Goal: Transaction & Acquisition: Purchase product/service

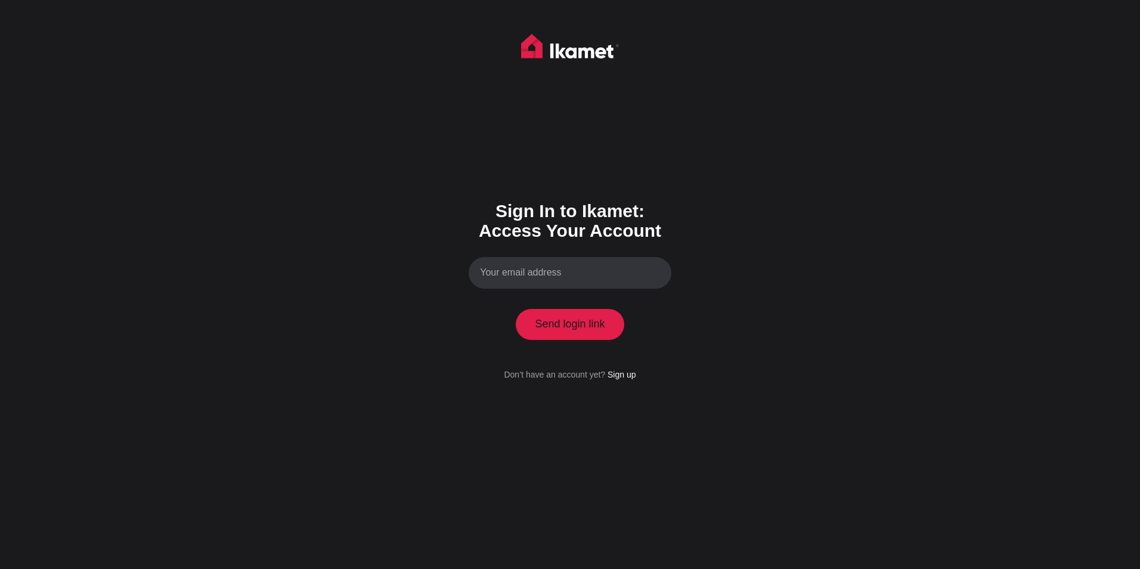
click at [549, 273] on input "Your email address" at bounding box center [570, 273] width 203 height 32
click at [563, 325] on button "Send login link" at bounding box center [570, 324] width 109 height 31
type input "post@uummii.de"
click at [563, 325] on button "Send login link" at bounding box center [570, 324] width 109 height 31
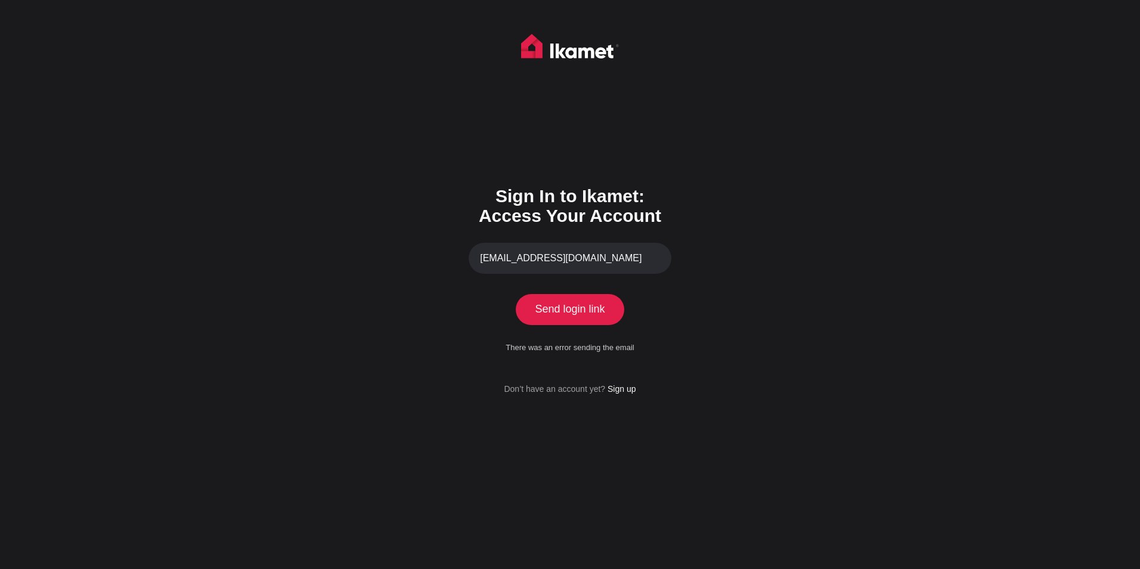
click at [574, 241] on form "Sign In to Ikamet: Access Your Account post@uummii.de Send login link Processin…" at bounding box center [570, 282] width 203 height 227
click at [579, 258] on input "post@uummii.de" at bounding box center [570, 259] width 203 height 32
click at [781, 230] on div "Sign In to Ikamet: Access Your Account post@uummii.de Send login link Processin…" at bounding box center [570, 284] width 1140 height 569
click at [556, 309] on button "Send login link" at bounding box center [570, 309] width 109 height 31
click at [625, 386] on link "Sign up" at bounding box center [622, 389] width 28 height 10
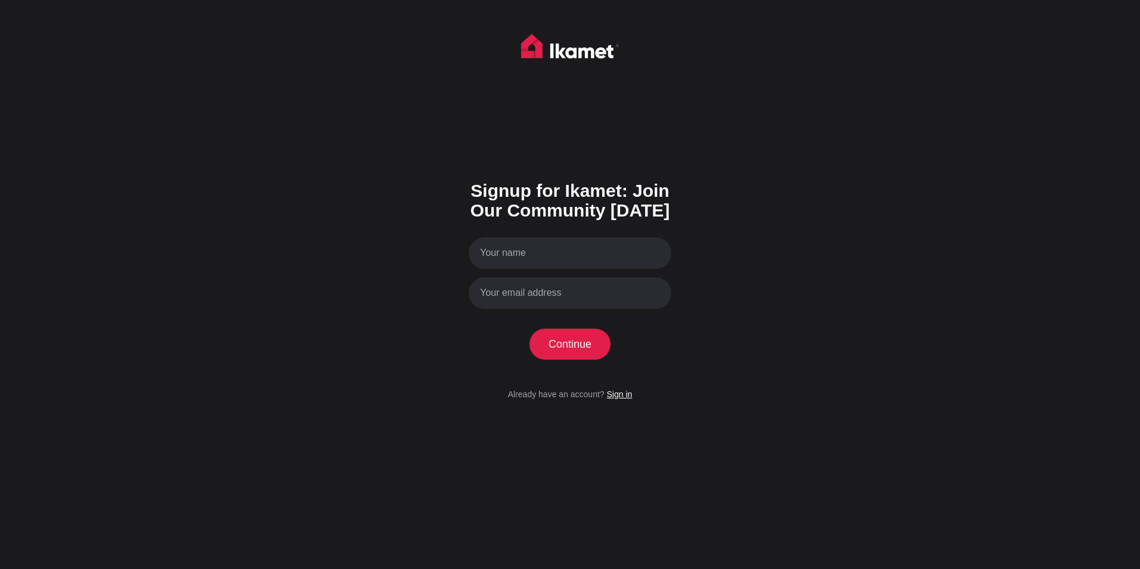
click at [618, 398] on link "Sign in" at bounding box center [620, 394] width 26 height 10
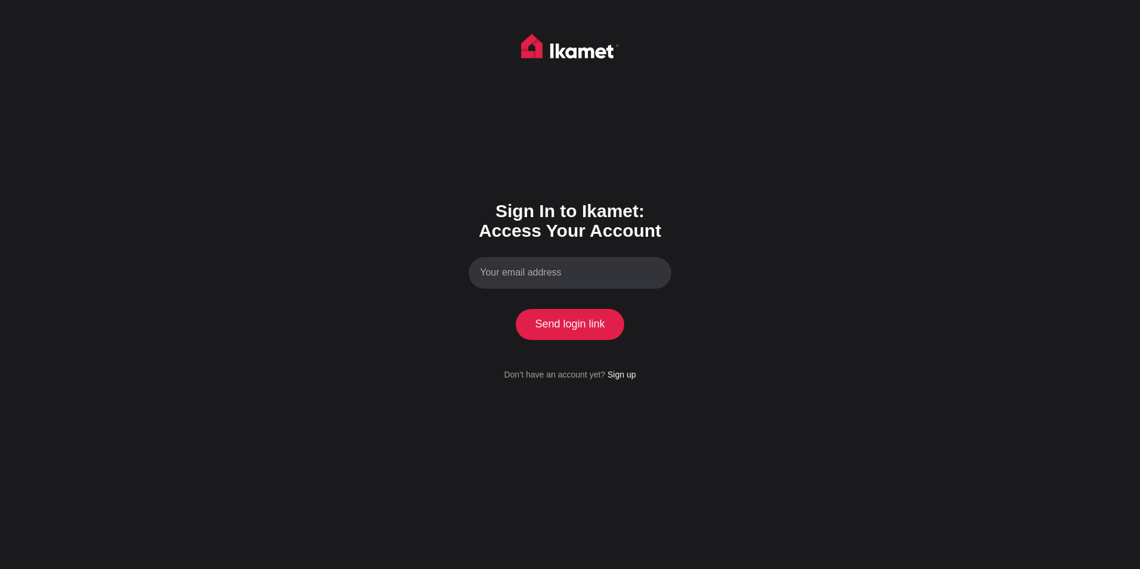
click at [511, 271] on input "Your email address" at bounding box center [570, 273] width 203 height 32
type input "post@uummii.de"
click at [543, 330] on button "Send login link" at bounding box center [570, 324] width 109 height 31
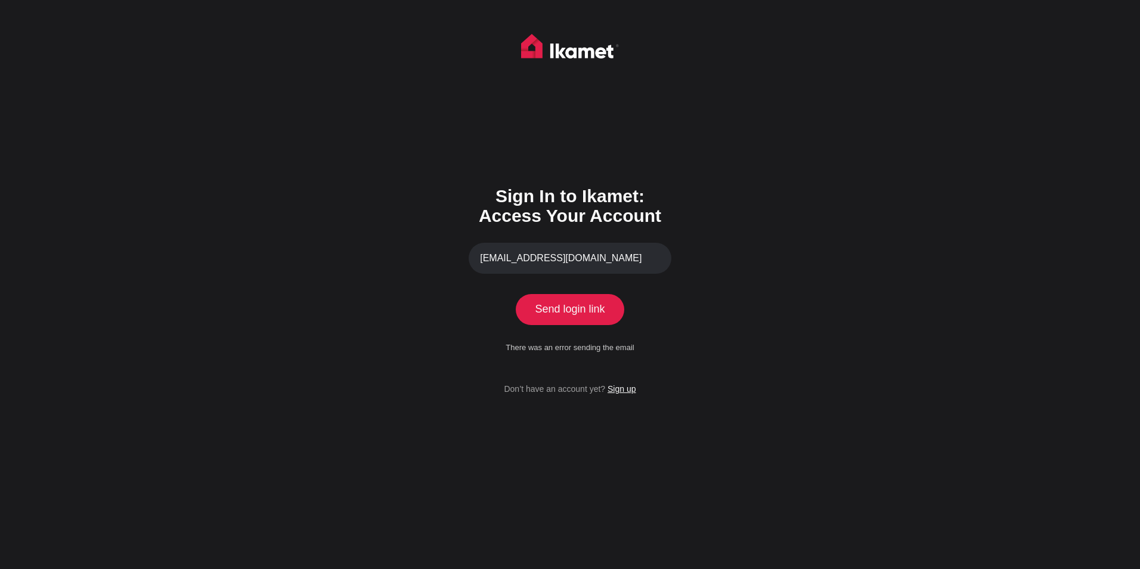
click at [625, 391] on link "Sign up" at bounding box center [622, 389] width 28 height 10
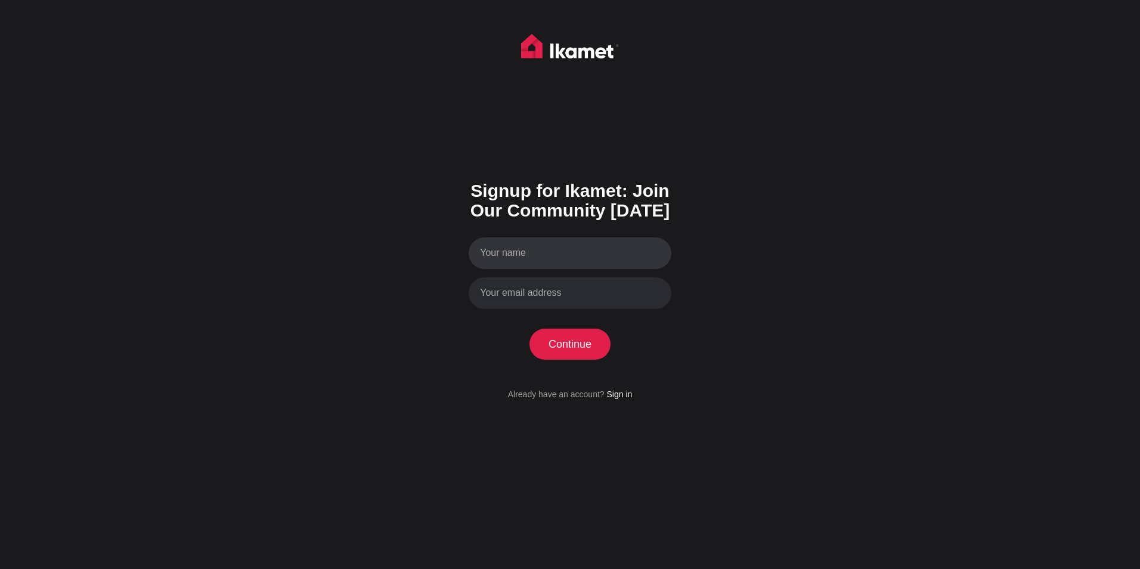
click at [506, 257] on input "Your name" at bounding box center [570, 253] width 203 height 32
click at [506, 255] on input "Your name" at bounding box center [570, 253] width 203 height 32
type input "Mathias Tim Sancho Umlauf"
type input "post@uummii.de"
click at [560, 346] on button "Continue" at bounding box center [571, 344] width 82 height 31
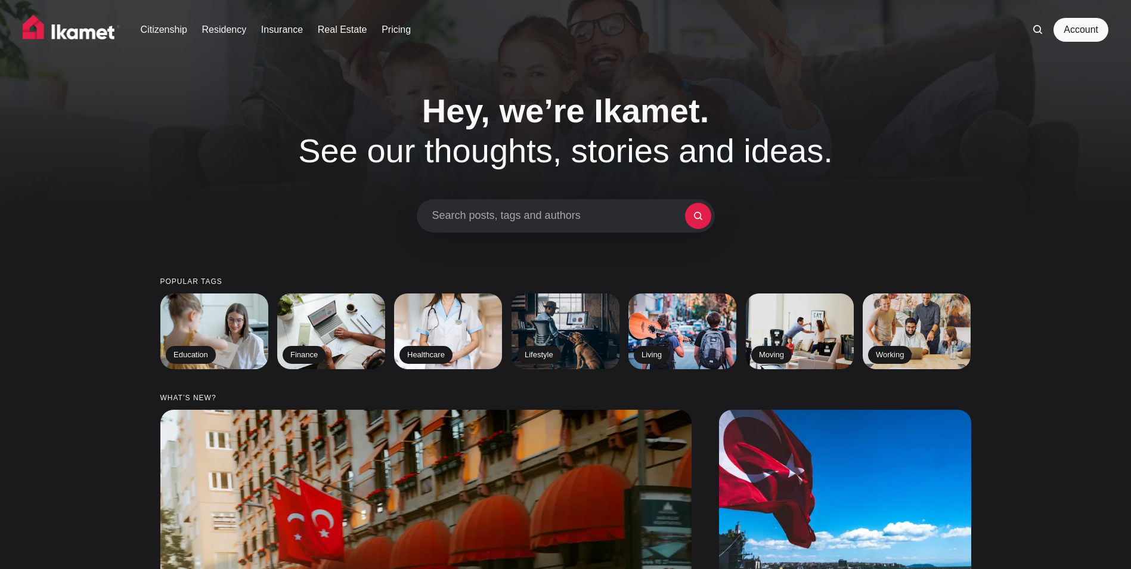
click at [1044, 211] on div "Hey, we’re Ikamet. See our thoughts, stories and ideas. Search posts, tags and …" at bounding box center [565, 162] width 1131 height 142
click at [1076, 28] on link "Account" at bounding box center [1081, 30] width 55 height 24
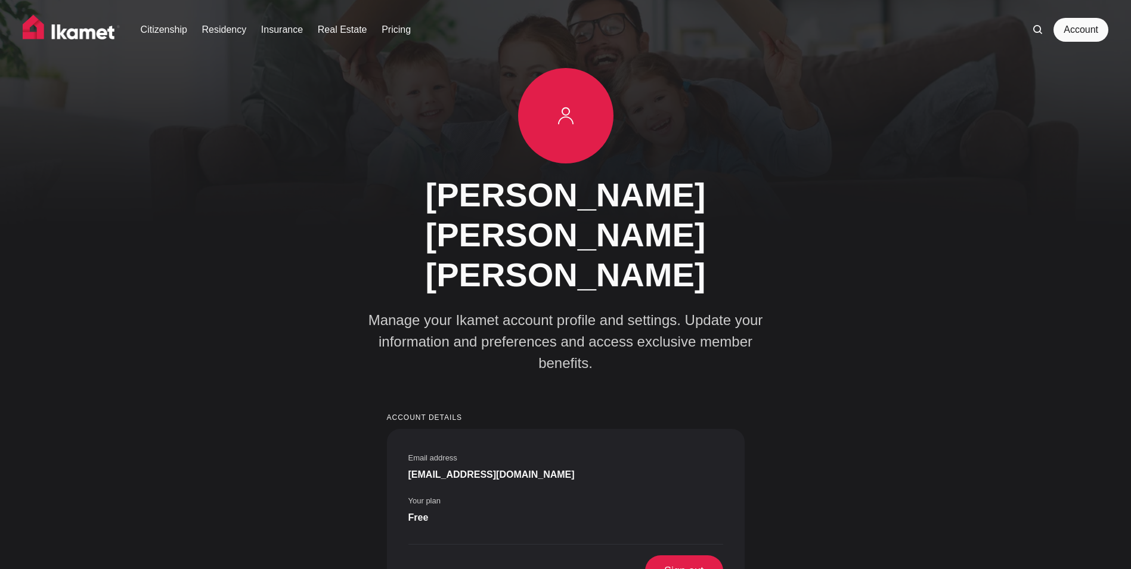
click at [429, 511] on span "Free" at bounding box center [419, 518] width 20 height 14
click at [283, 27] on link "Insurance" at bounding box center [282, 30] width 42 height 14
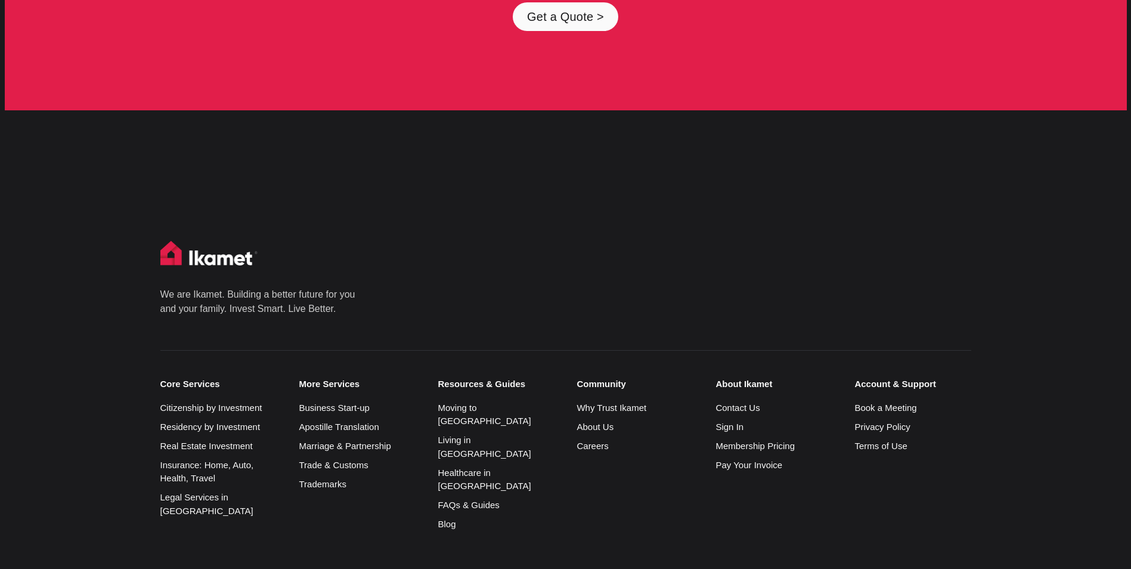
scroll to position [6306, 0]
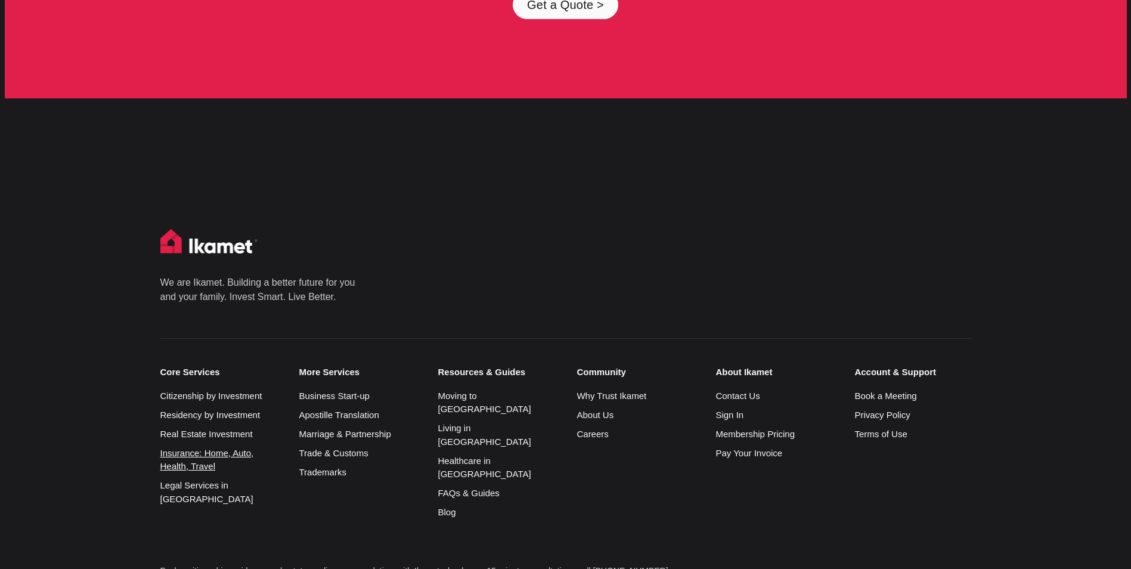
click at [181, 448] on link "Insurance: Home, Auto, Health, Travel" at bounding box center [207, 460] width 94 height 24
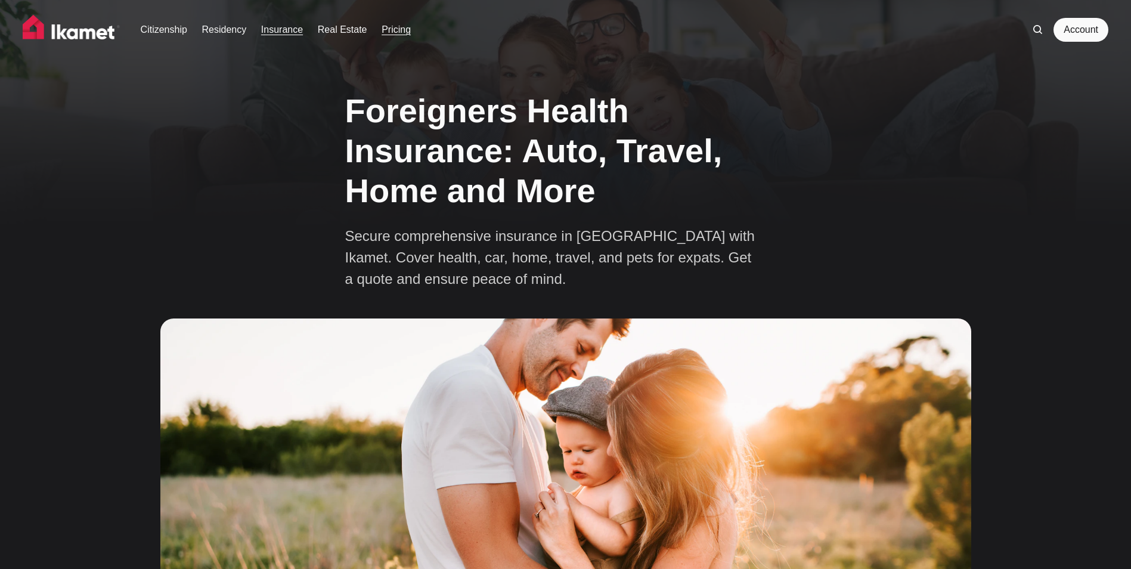
click at [397, 30] on link "Pricing" at bounding box center [396, 30] width 29 height 14
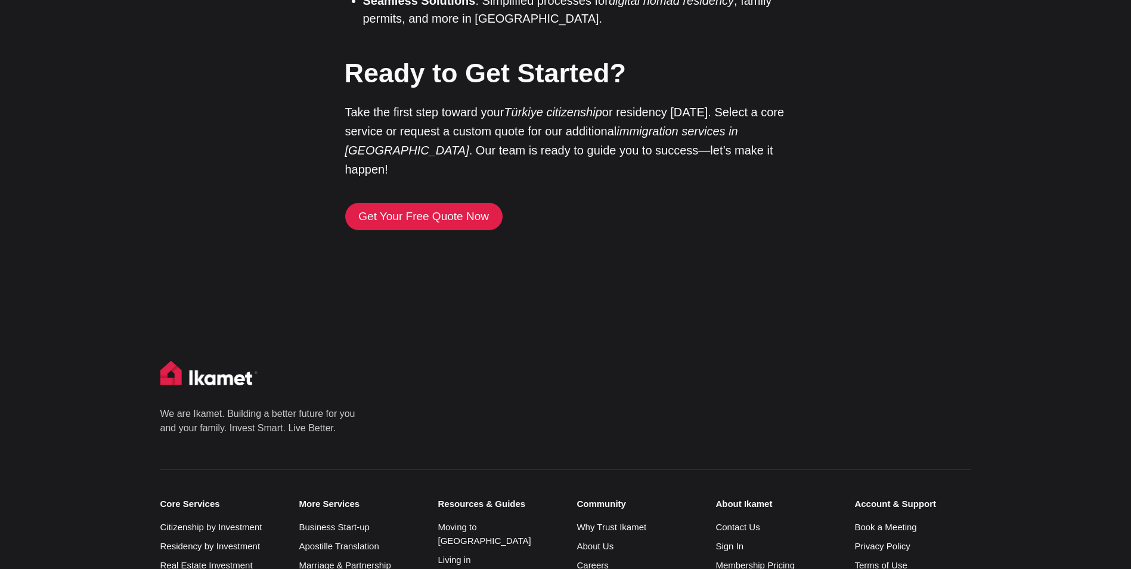
scroll to position [2803, 0]
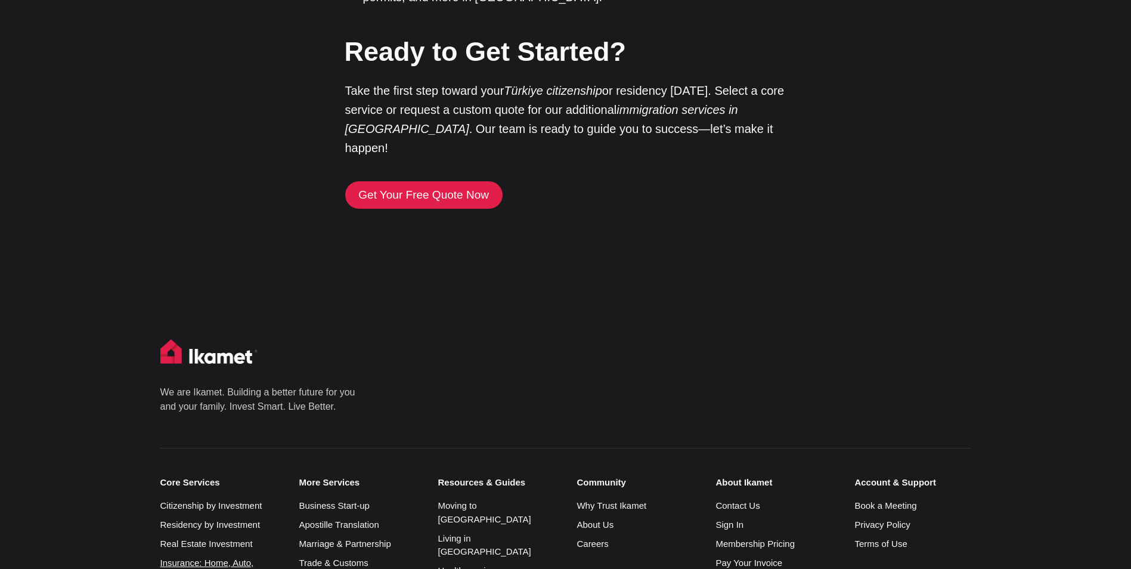
click at [228, 558] on link "Insurance: Home, Auto, Health, Travel" at bounding box center [207, 570] width 94 height 24
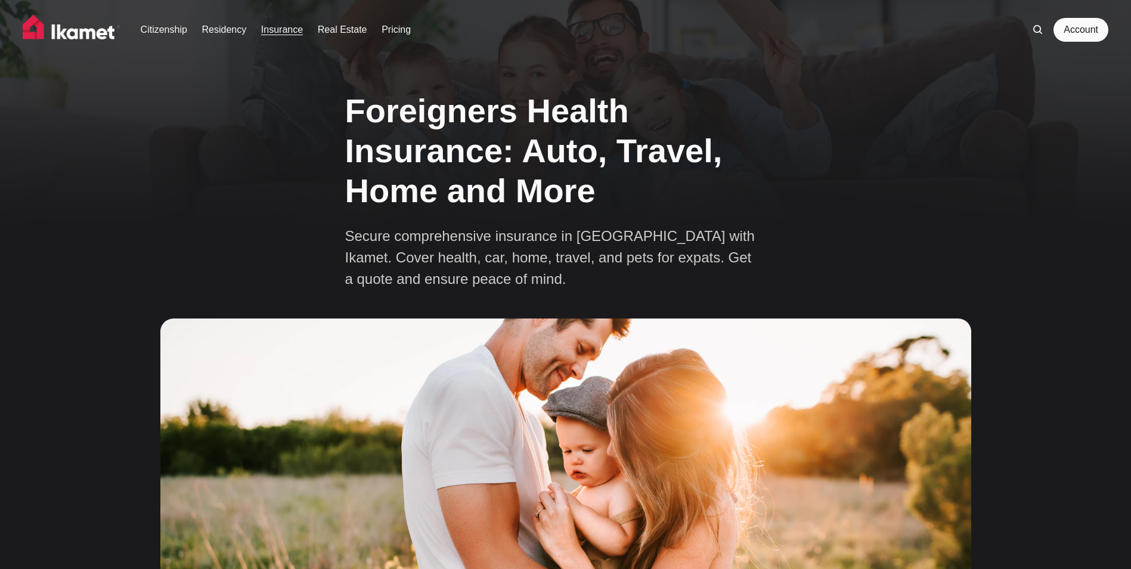
click at [277, 32] on link "Insurance" at bounding box center [282, 30] width 42 height 14
click at [92, 27] on img at bounding box center [72, 30] width 98 height 30
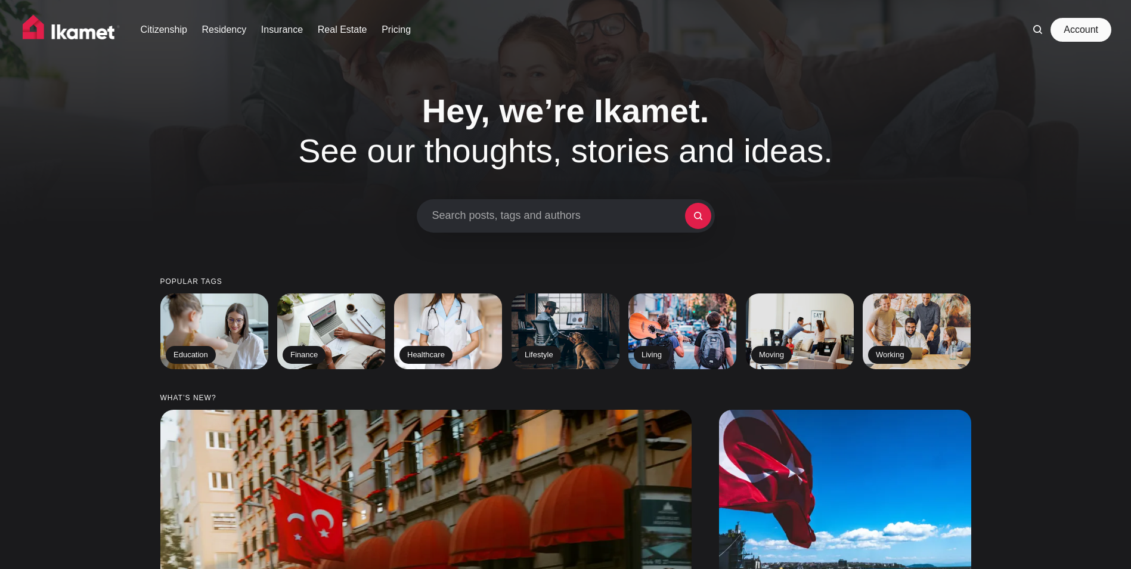
click at [1088, 23] on link "Account" at bounding box center [1081, 30] width 55 height 24
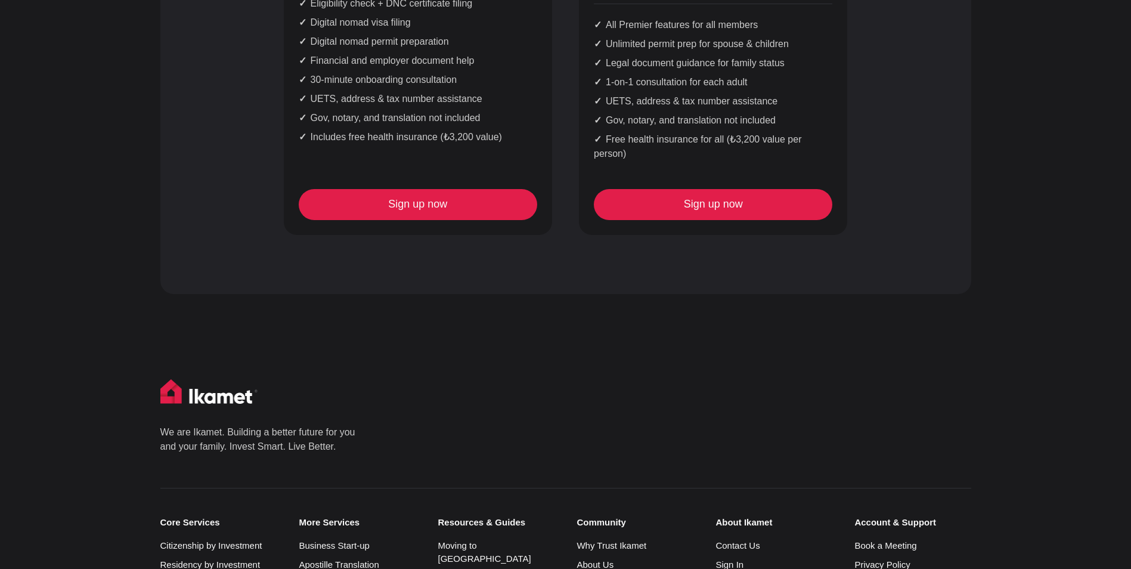
scroll to position [1312, 0]
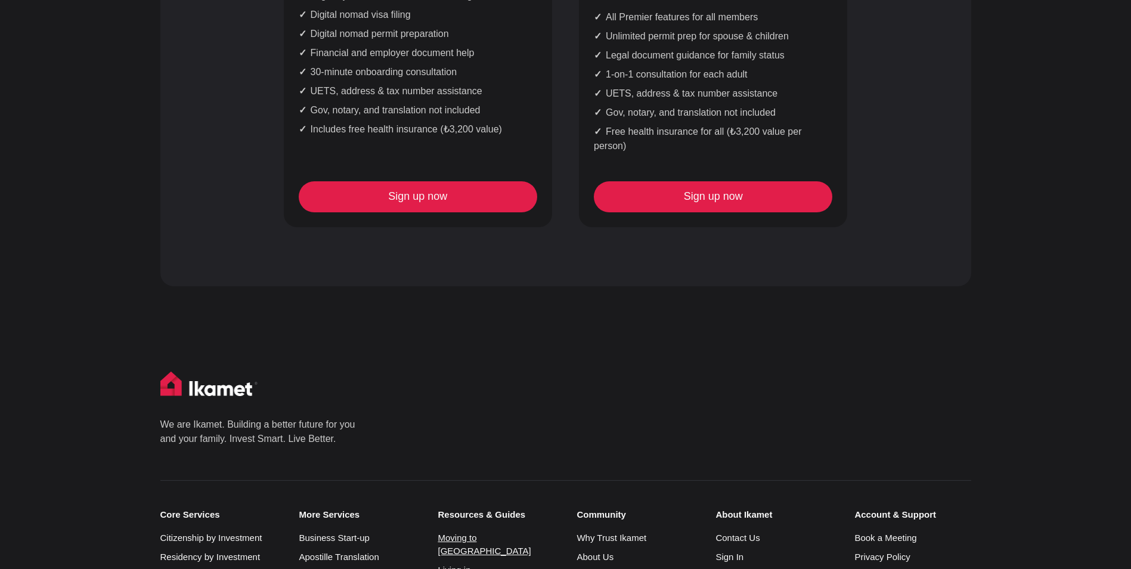
click at [487, 533] on link "Moving to [GEOGRAPHIC_DATA]" at bounding box center [484, 545] width 93 height 24
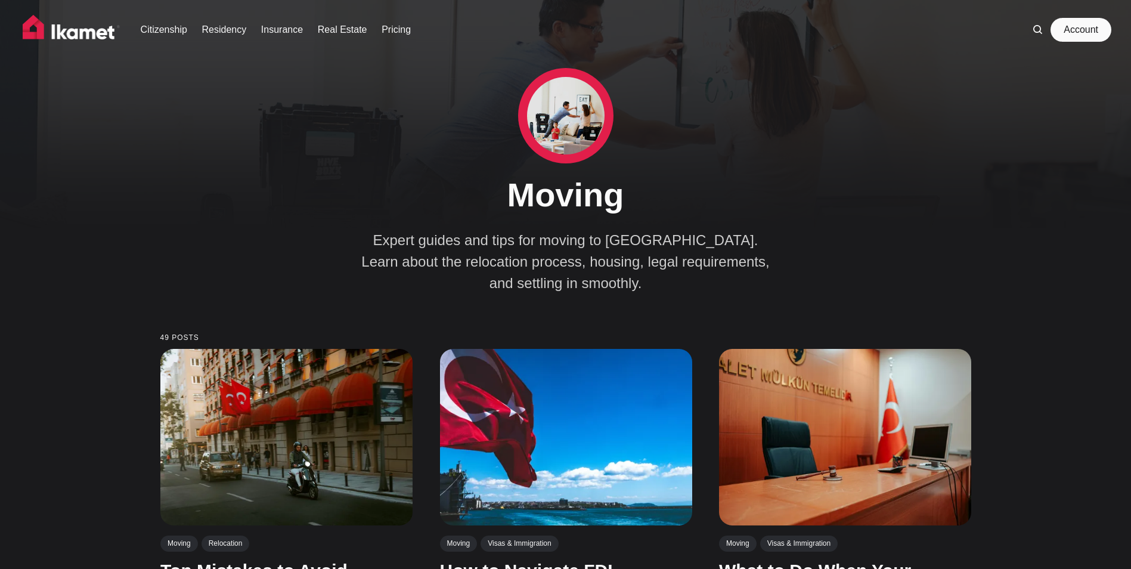
click at [1074, 32] on link "Account" at bounding box center [1081, 30] width 55 height 24
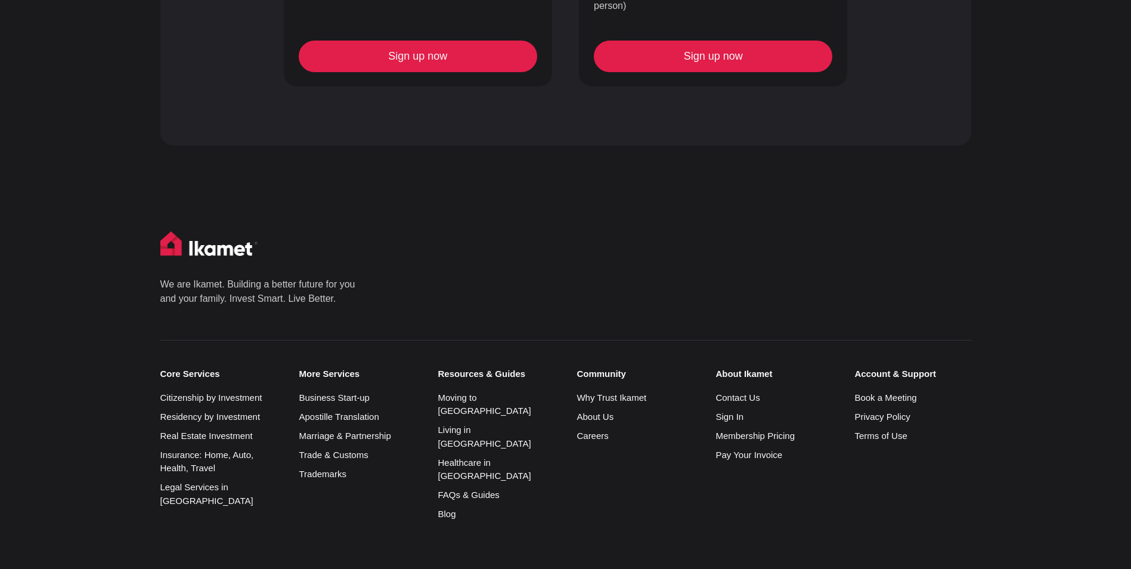
scroll to position [1418, 0]
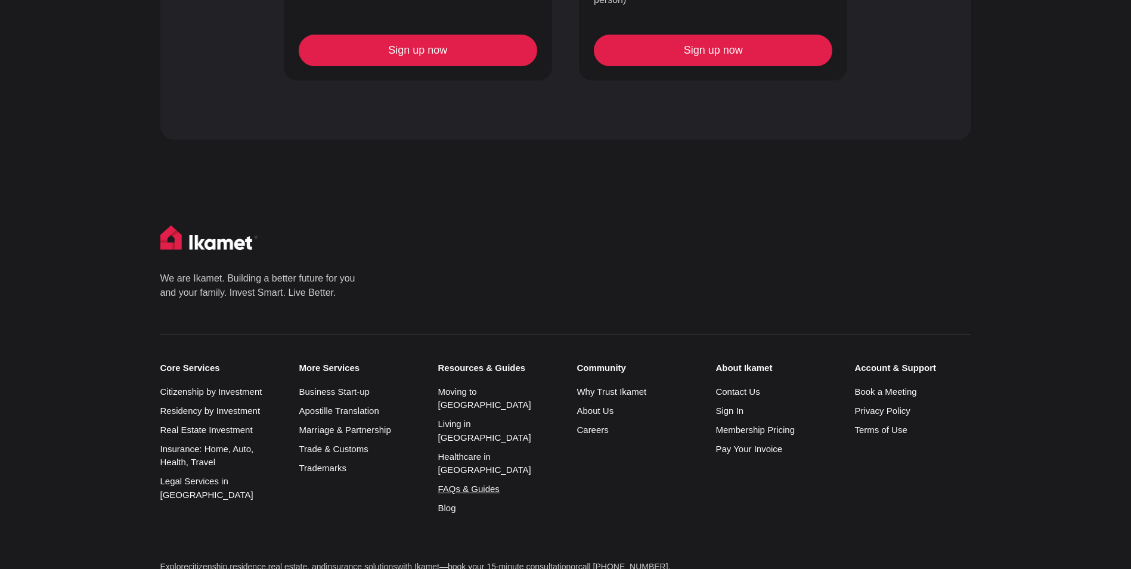
click at [469, 484] on link "FAQs & Guides" at bounding box center [468, 489] width 61 height 10
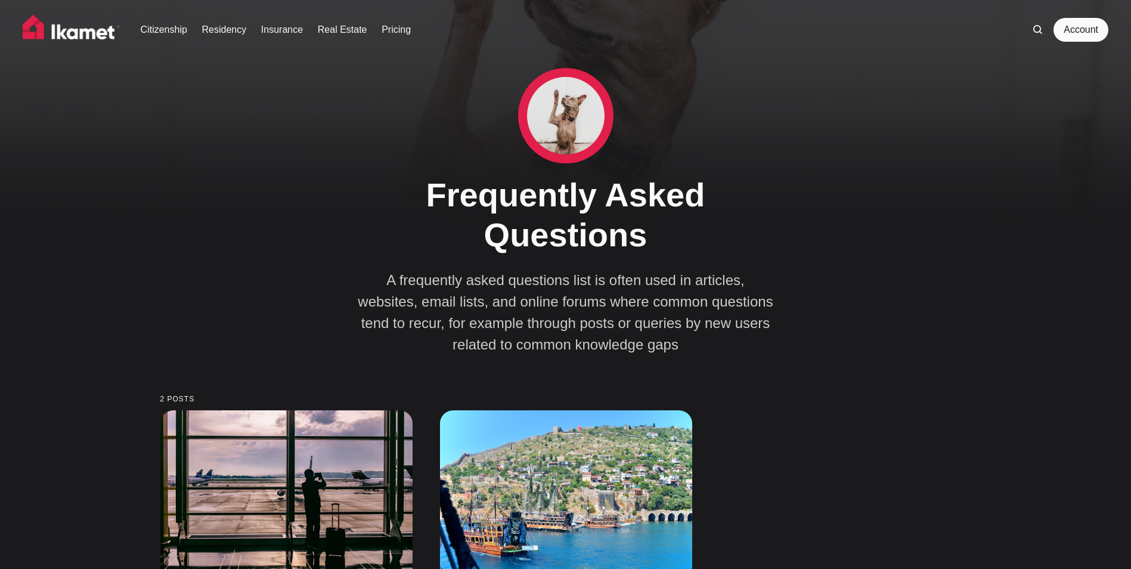
click at [69, 33] on img at bounding box center [72, 30] width 98 height 30
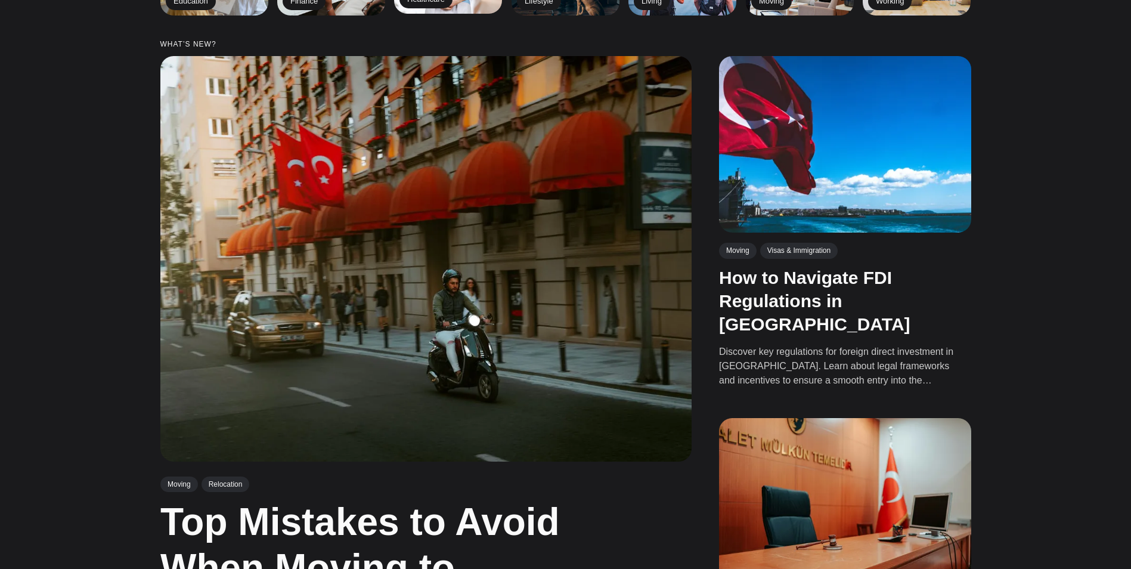
scroll to position [358, 0]
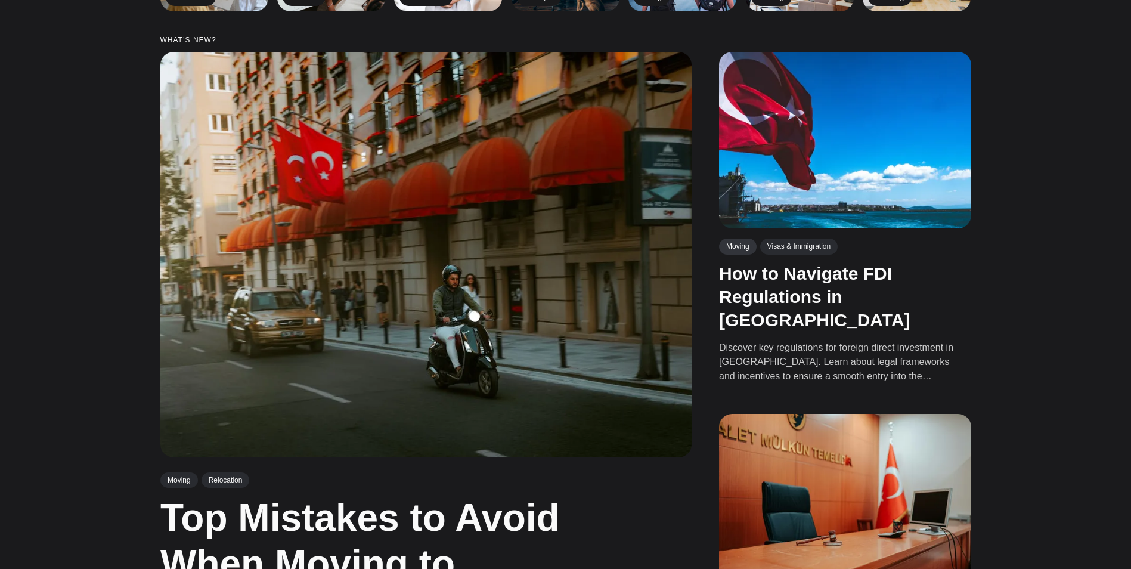
click at [734, 246] on link "Moving" at bounding box center [738, 247] width 38 height 16
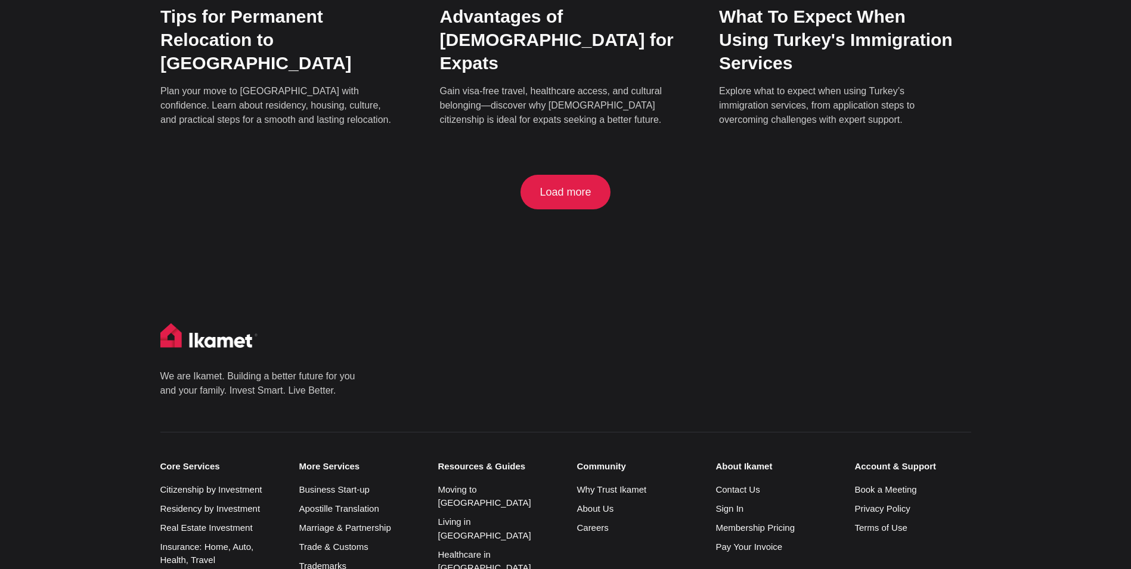
scroll to position [1372, 0]
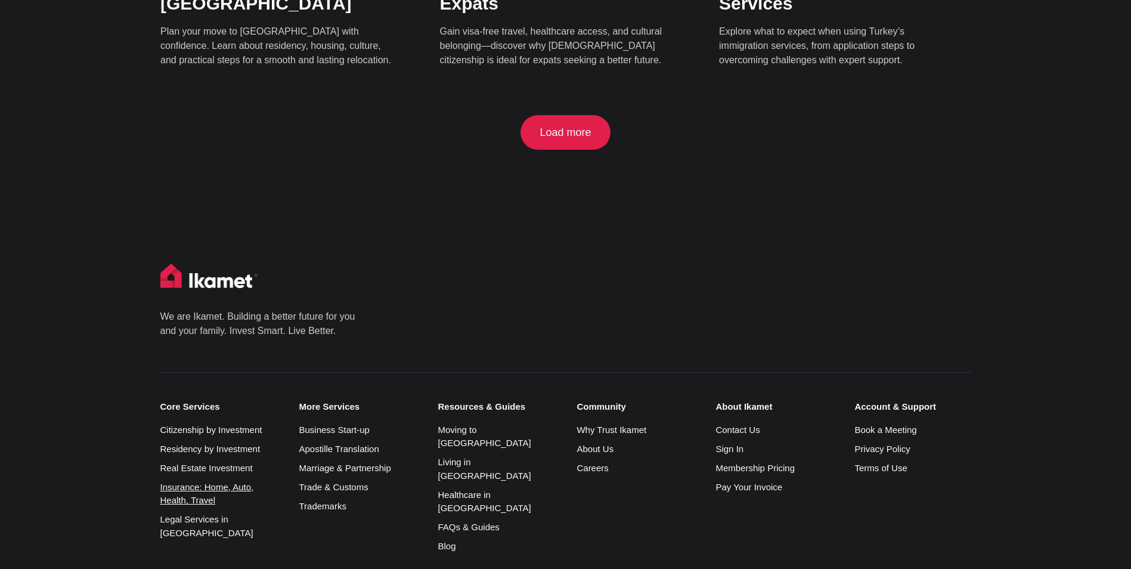
click at [207, 482] on link "Insurance: Home, Auto, Health, Travel" at bounding box center [207, 494] width 94 height 24
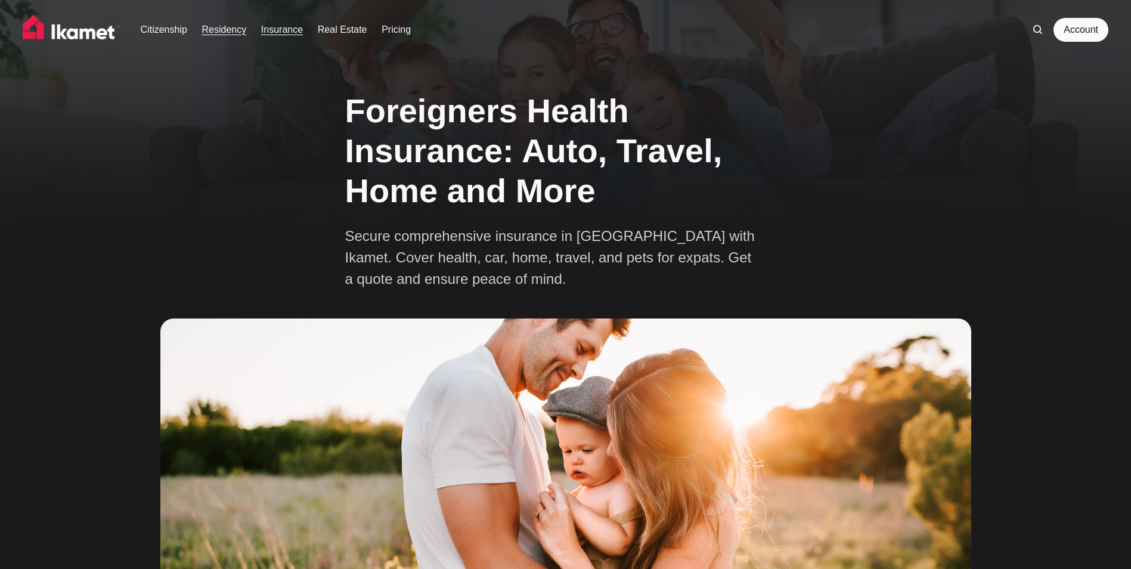
click at [212, 29] on link "Residency" at bounding box center [224, 30] width 45 height 14
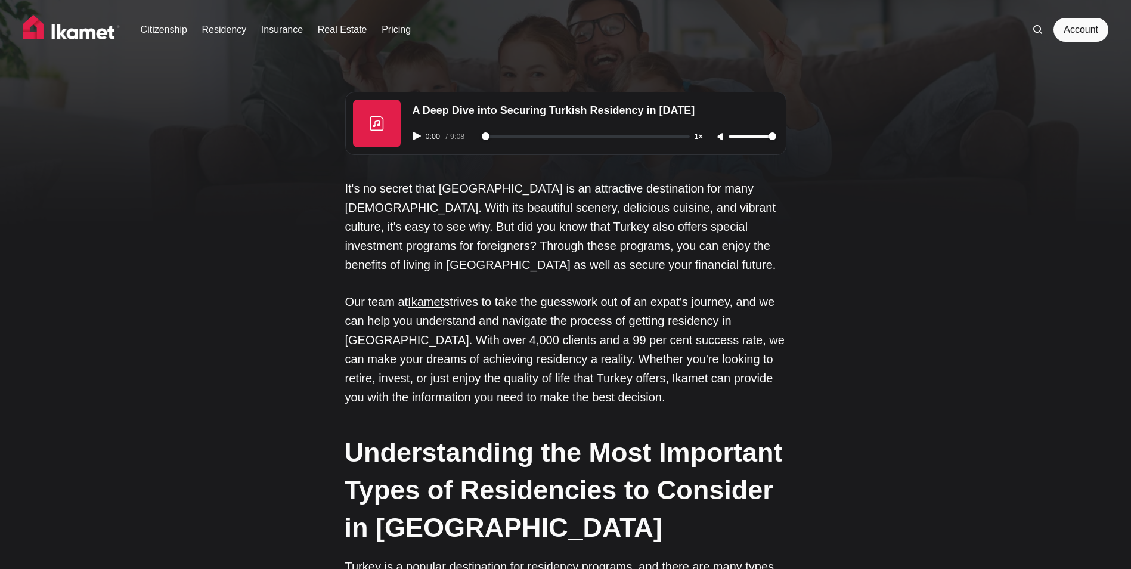
click at [281, 26] on link "Insurance" at bounding box center [282, 30] width 42 height 14
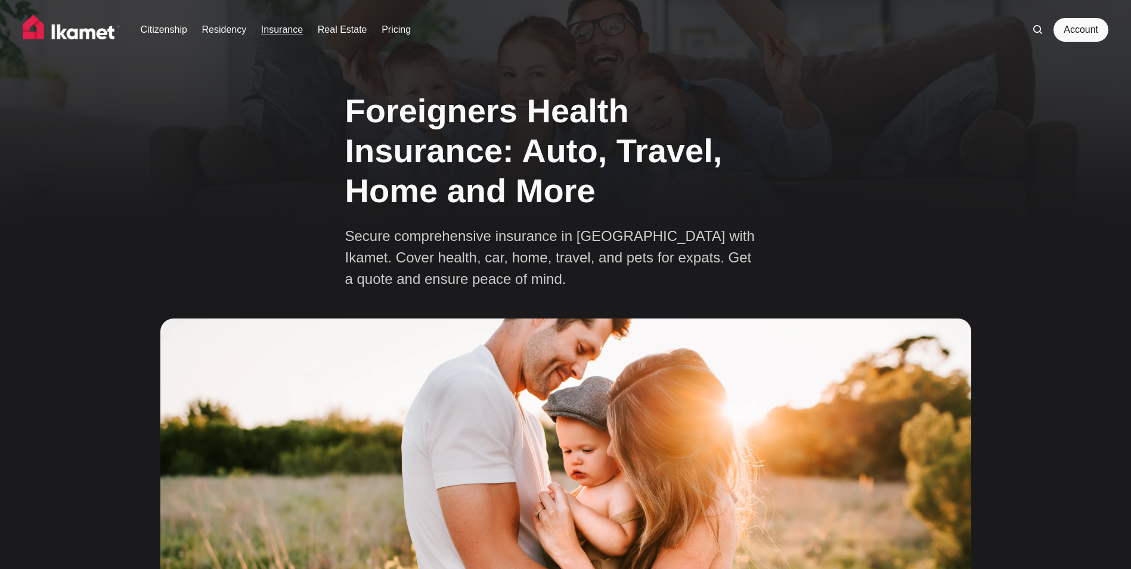
click at [1034, 32] on icon at bounding box center [1038, 29] width 9 height 9
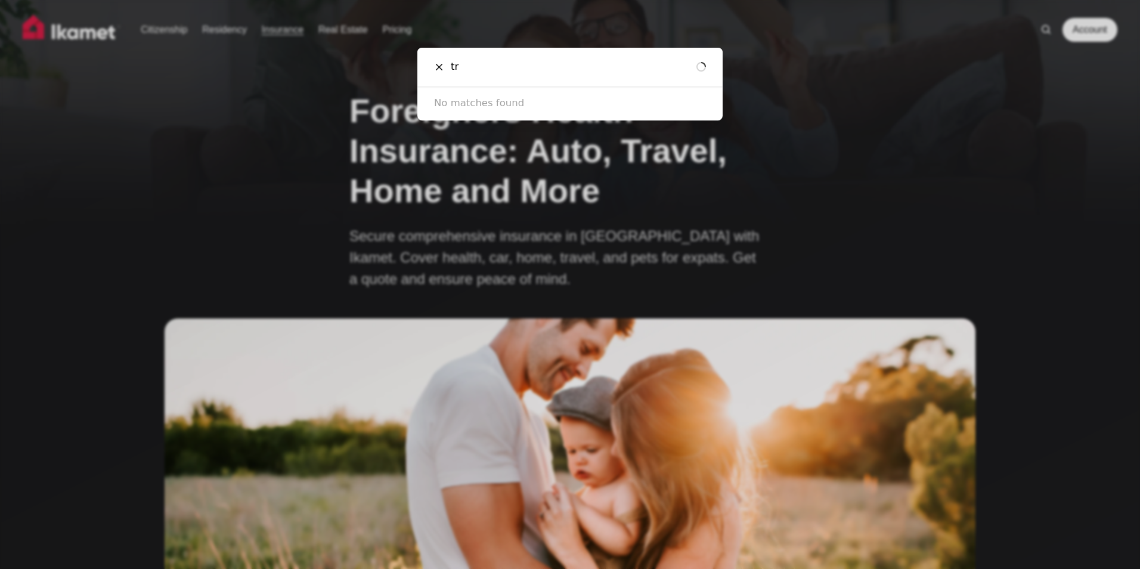
type input "t"
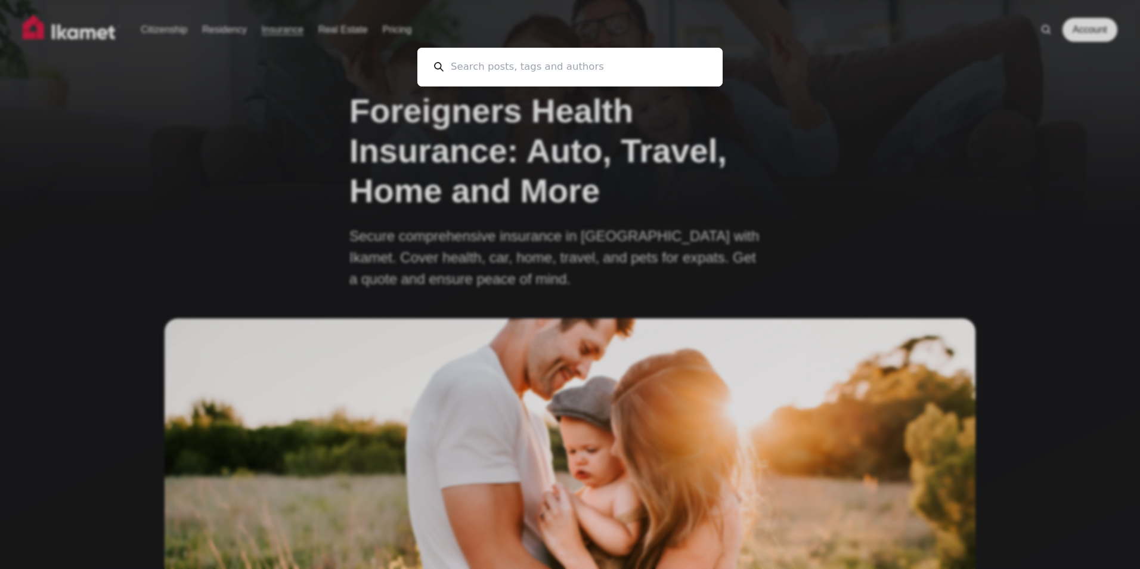
click at [480, 69] on input at bounding box center [575, 67] width 262 height 39
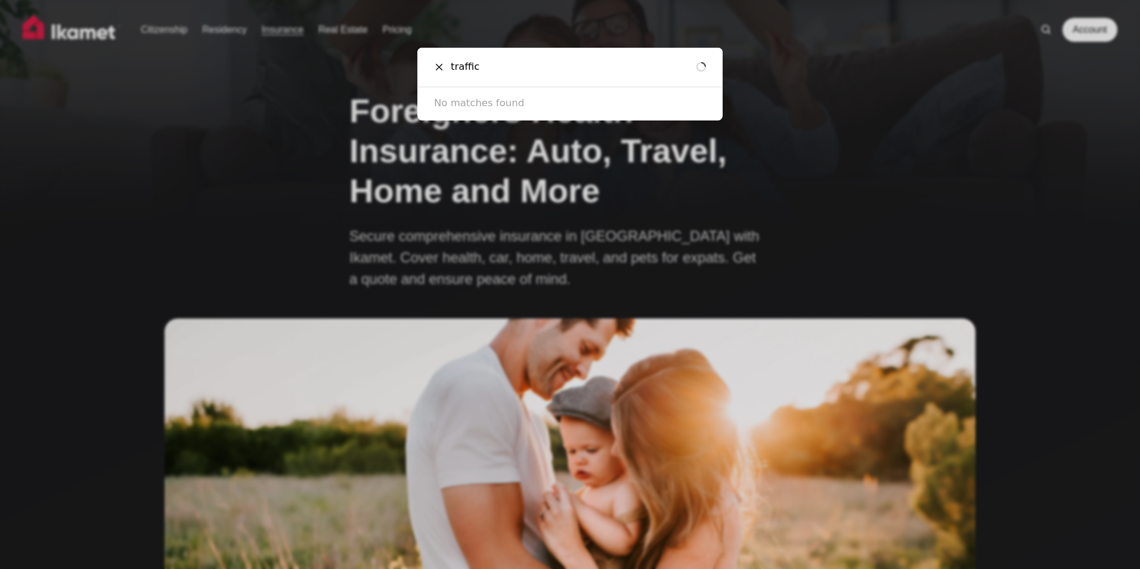
type input "traffic"
click at [438, 68] on icon at bounding box center [438, 67] width 7 height 7
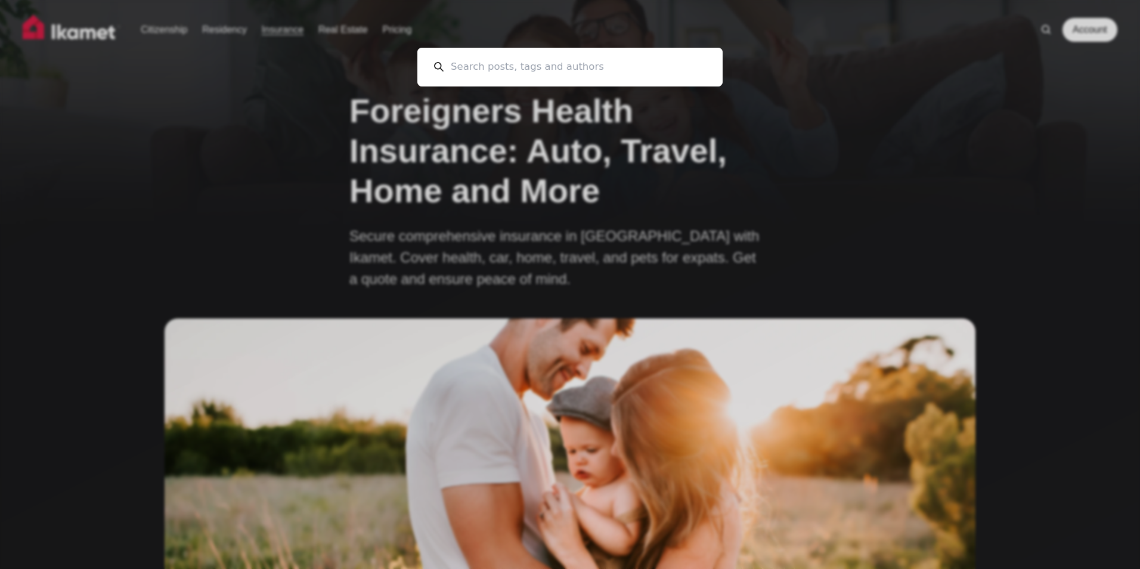
click at [475, 64] on input at bounding box center [575, 67] width 262 height 39
paste input "https://ikamet.com/members/?token=Gt8eEgyNdW1RZhWQHlv-xU7--5OT3WWk&action=signup"
type input "https://ikamet.com/members/?token=Gt8eEgyNdW1RZhWQHlv-xU7--5OT3WWk&action=signup"
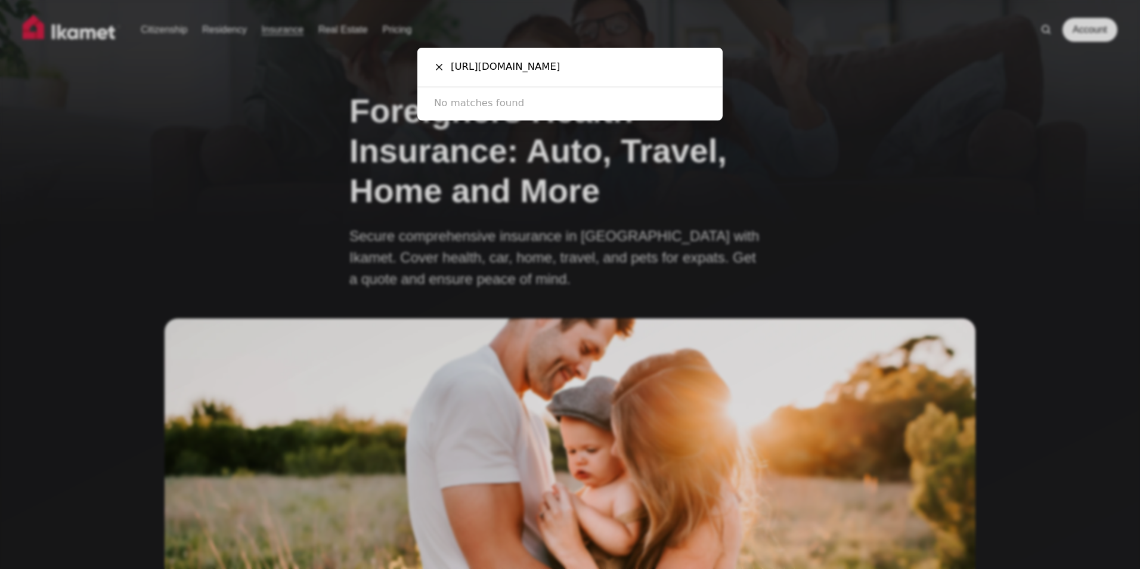
click at [530, 67] on input "https://ikamet.com/members/?token=Gt8eEgyNdW1RZhWQHlv-xU7--5OT3WWk&action=signup" at bounding box center [575, 67] width 262 height 39
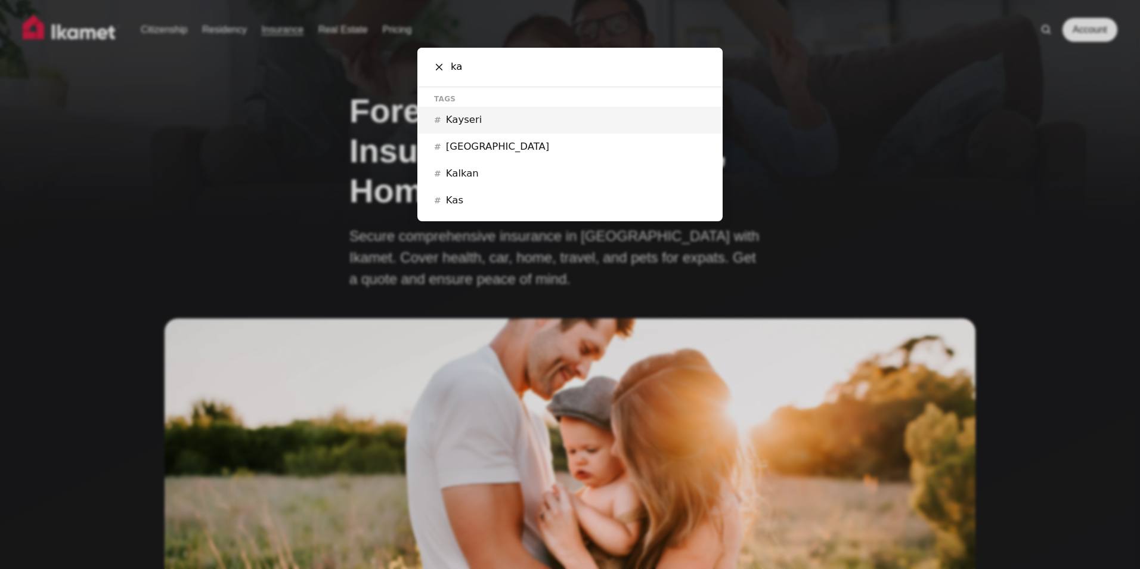
type input "k"
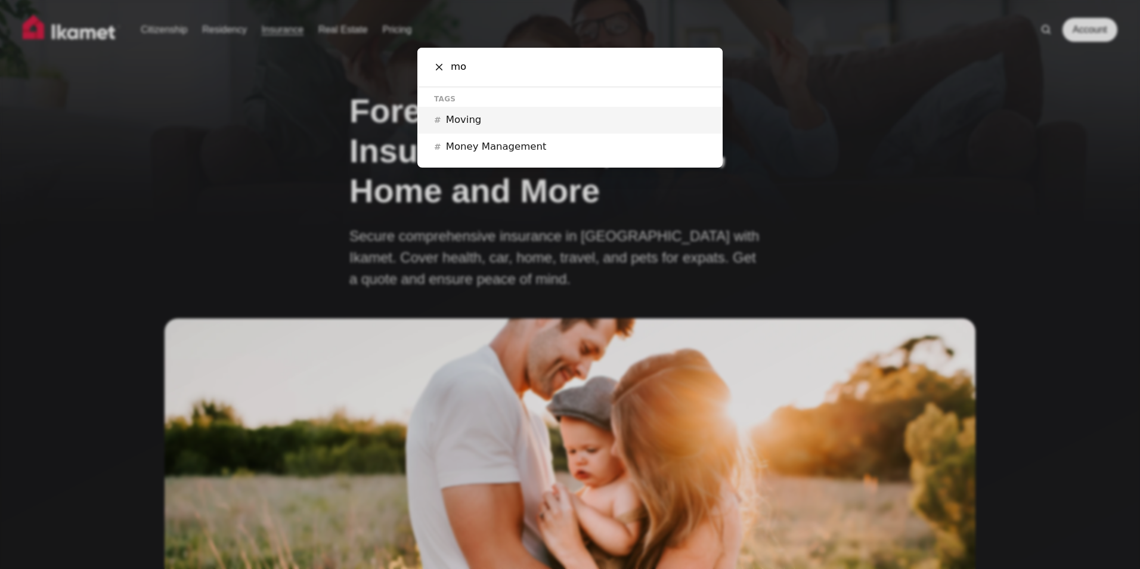
type input "m"
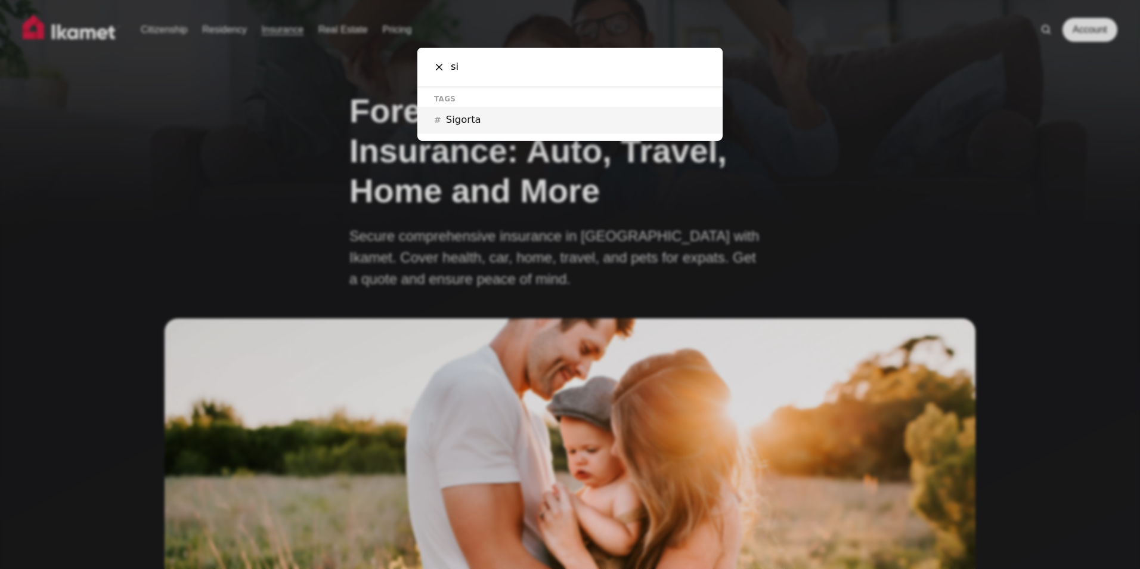
type input "si"
click at [454, 119] on h2 "Sigorta" at bounding box center [463, 120] width 35 height 13
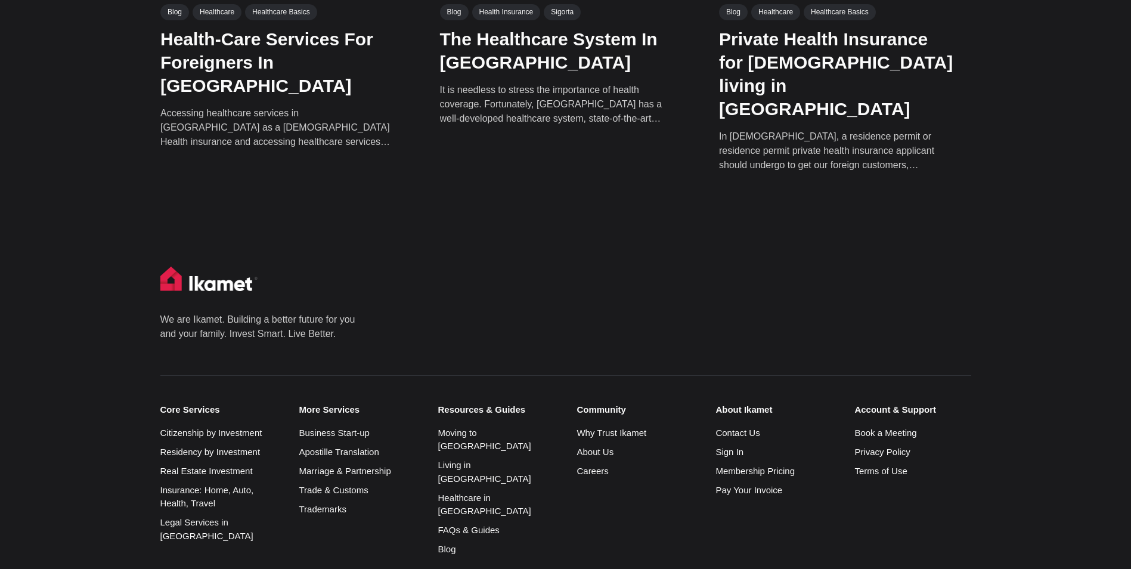
scroll to position [537, 0]
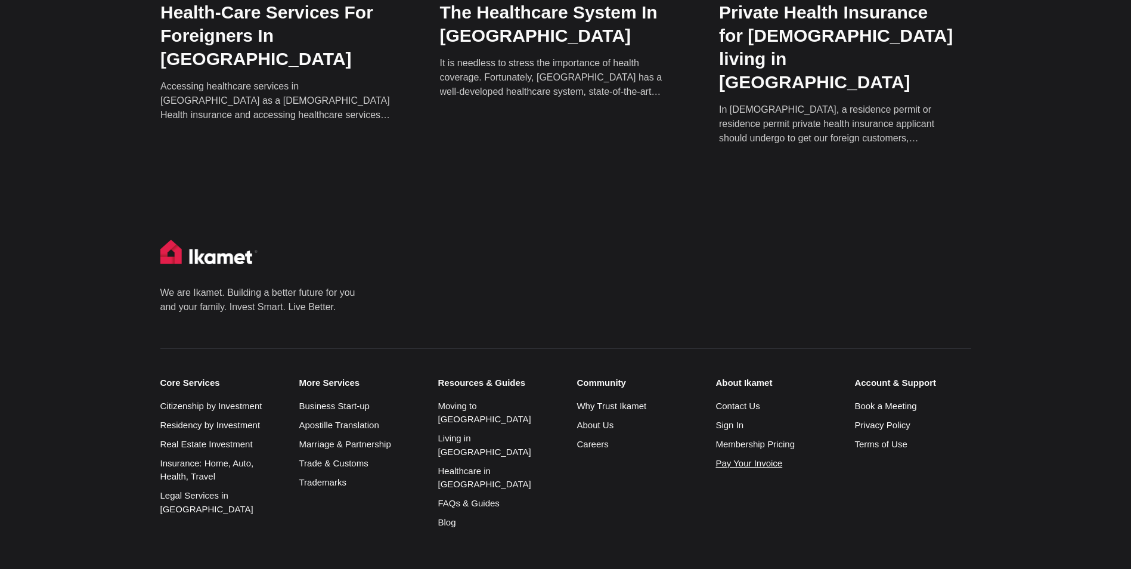
click at [757, 458] on link "Pay Your Invoice" at bounding box center [749, 463] width 67 height 10
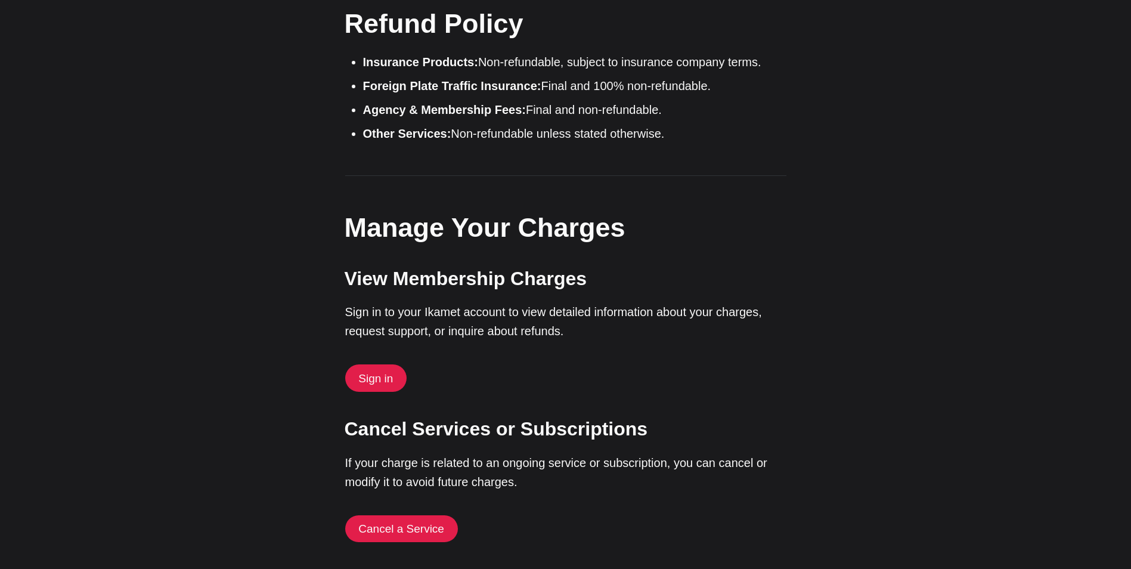
scroll to position [2386, 0]
click at [364, 378] on link "Sign in" at bounding box center [376, 376] width 62 height 27
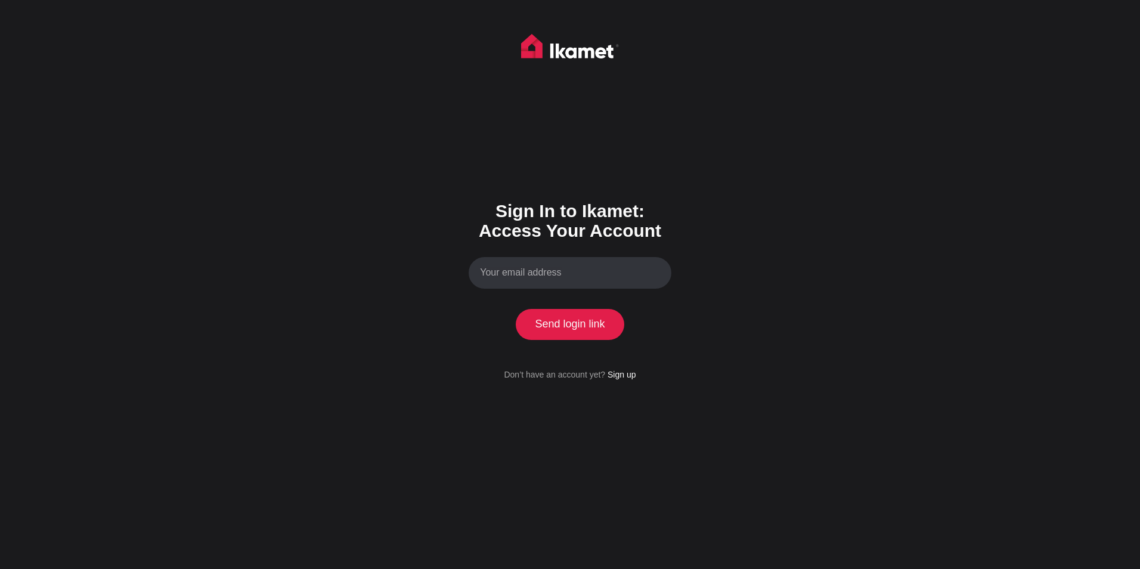
click at [539, 280] on input "Your email address" at bounding box center [570, 273] width 203 height 32
type input "[EMAIL_ADDRESS][DOMAIN_NAME]"
click at [555, 329] on button "Send login link" at bounding box center [570, 324] width 109 height 31
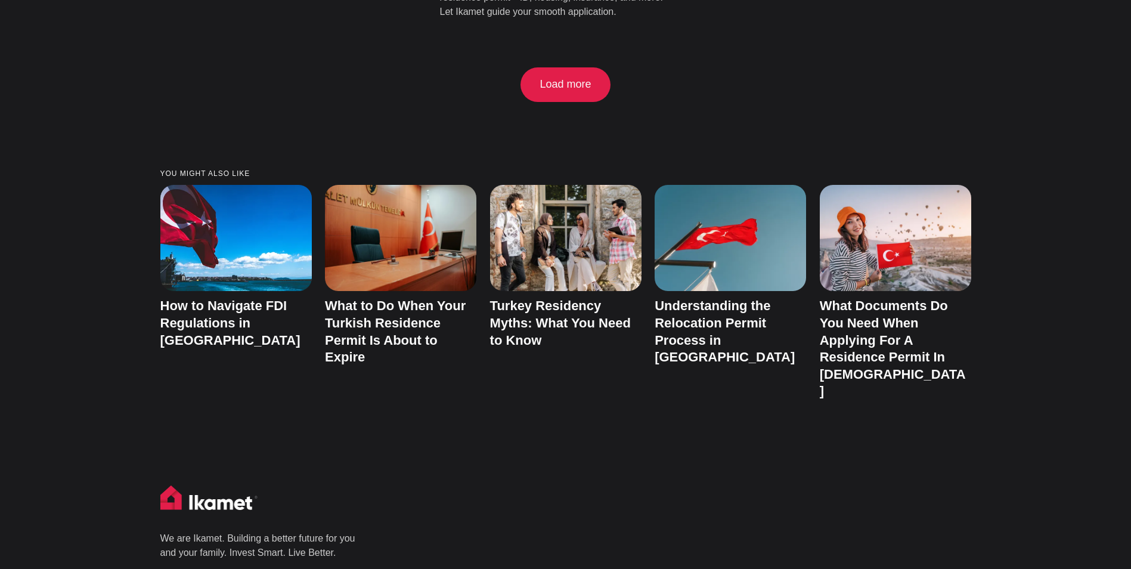
scroll to position [2713, 0]
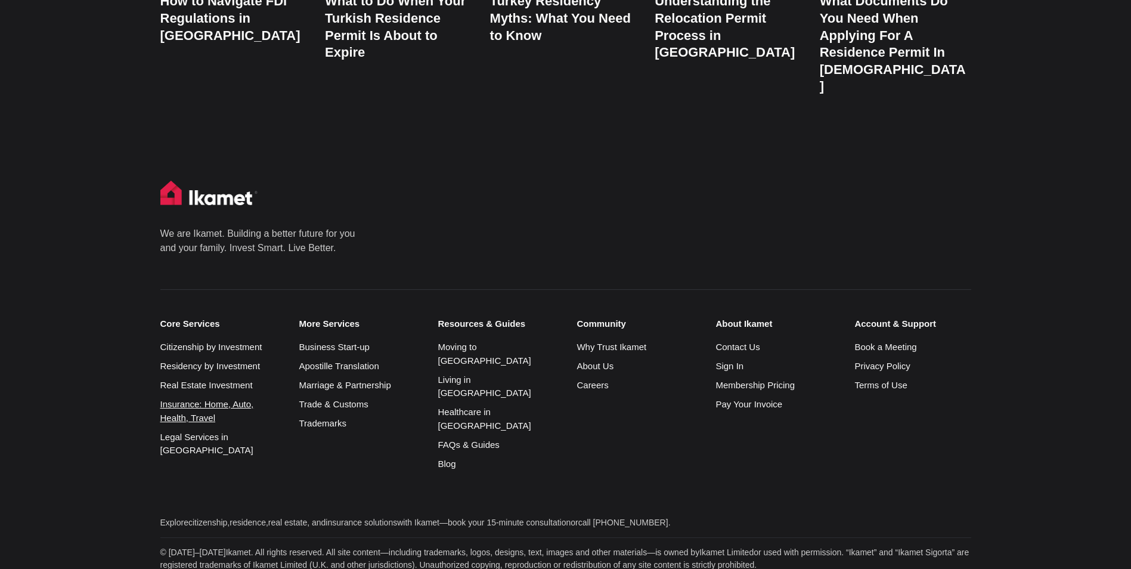
click at [235, 399] on link "Insurance: Home, Auto, Health, Travel" at bounding box center [207, 411] width 94 height 24
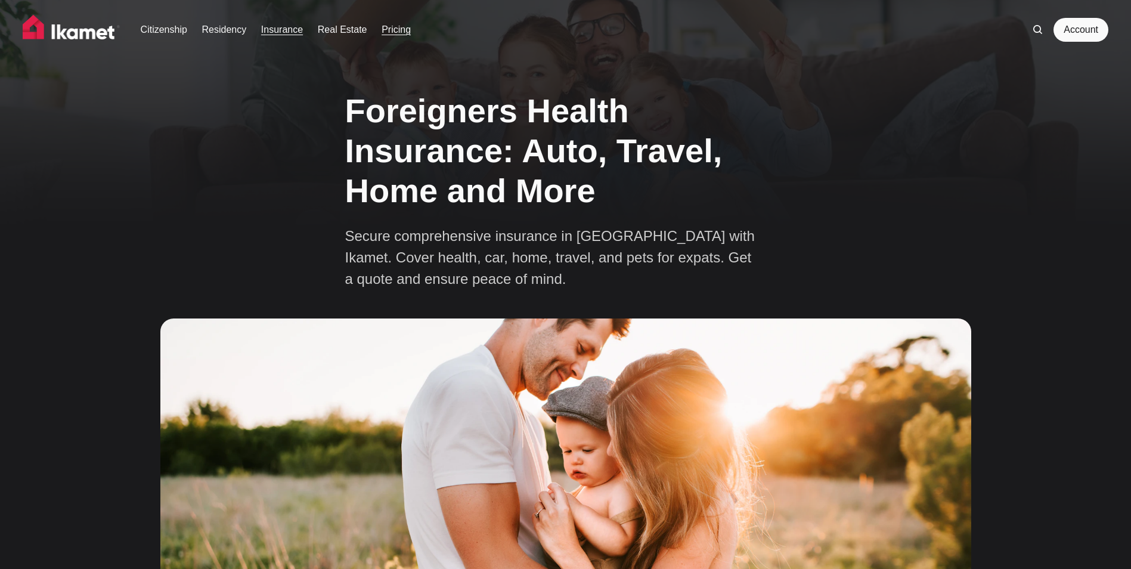
click at [398, 29] on link "Pricing" at bounding box center [396, 30] width 29 height 14
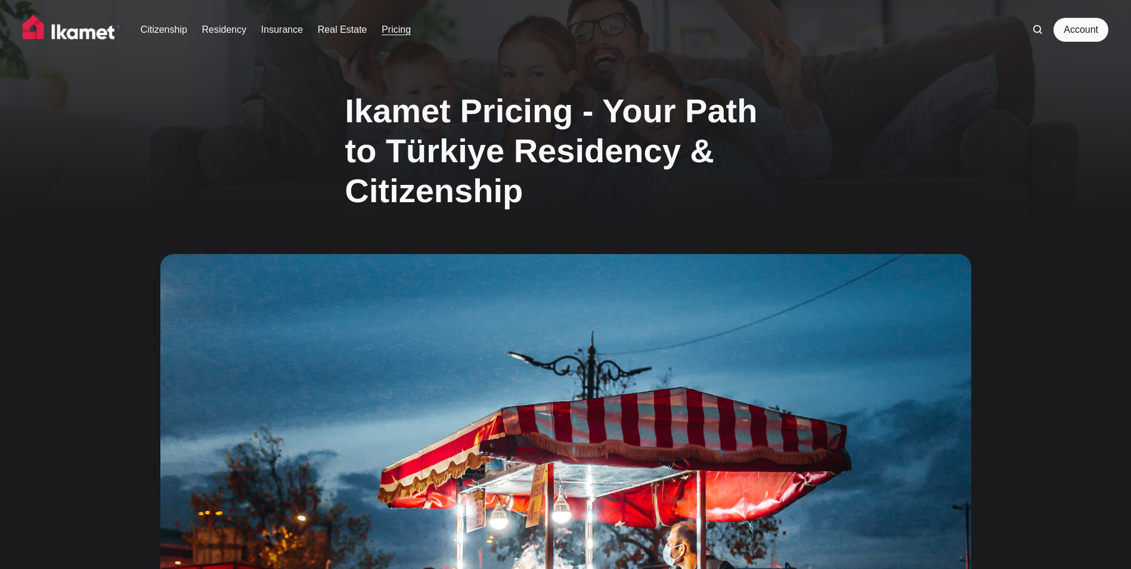
click at [90, 36] on img at bounding box center [72, 30] width 98 height 30
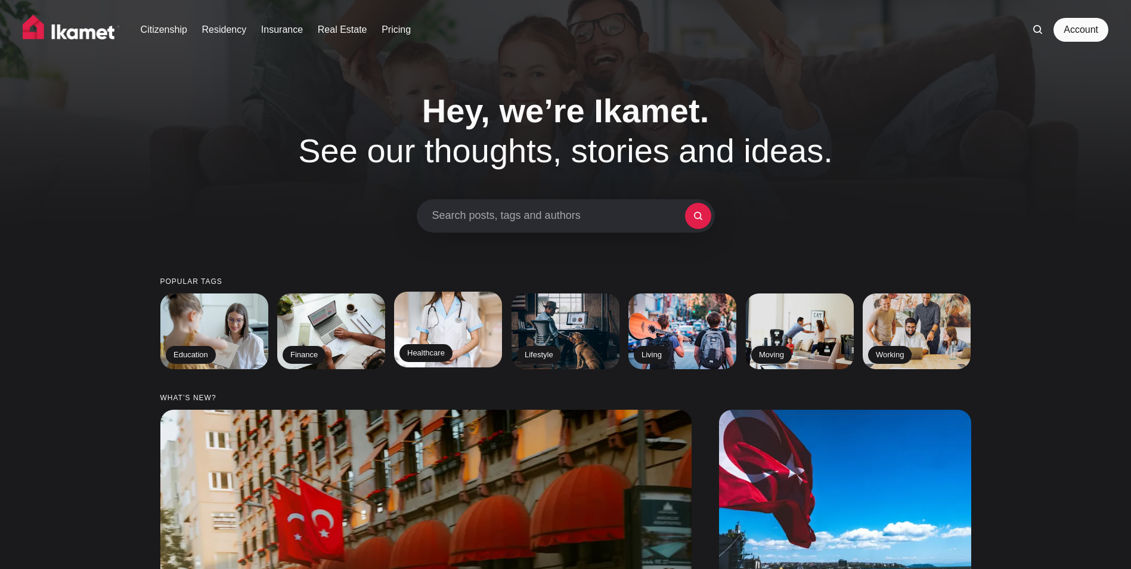
click at [443, 351] on h2 "Healthcare" at bounding box center [426, 353] width 53 height 18
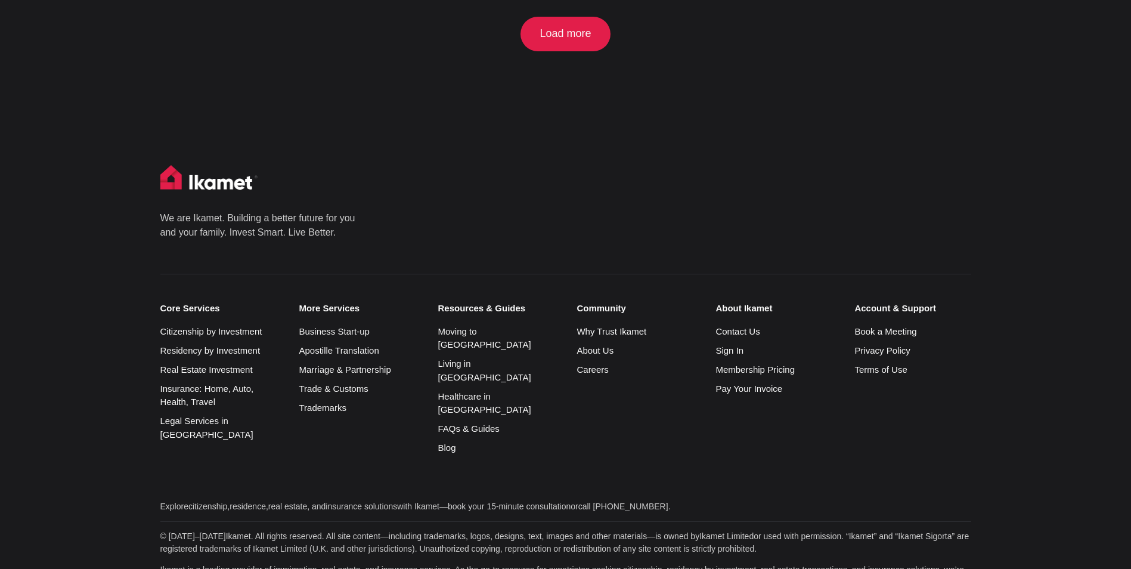
scroll to position [1551, 0]
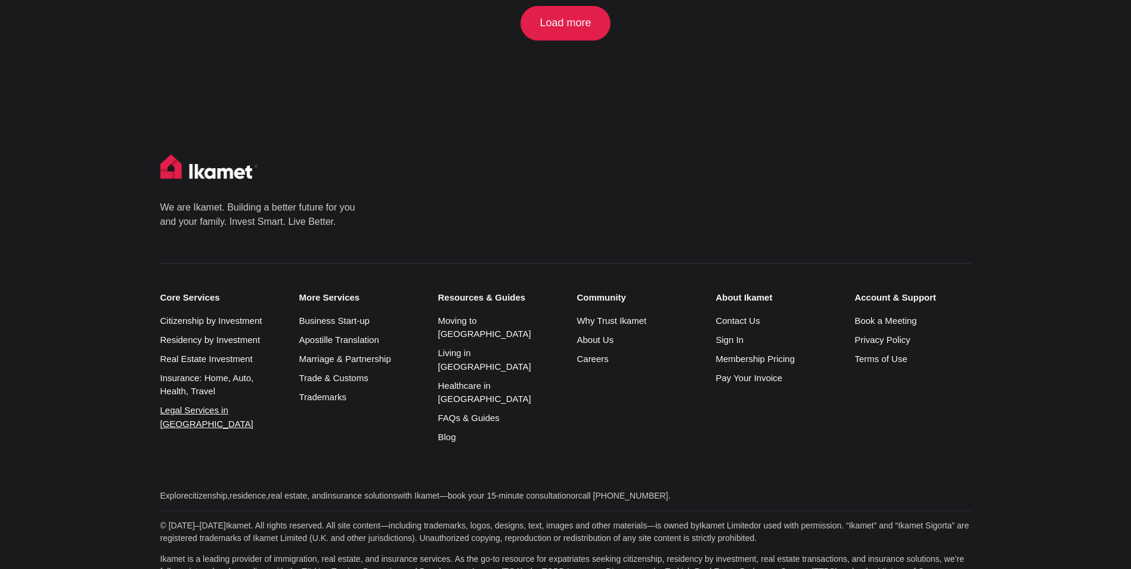
click at [205, 405] on link "Legal Services in Turkiye" at bounding box center [206, 417] width 93 height 24
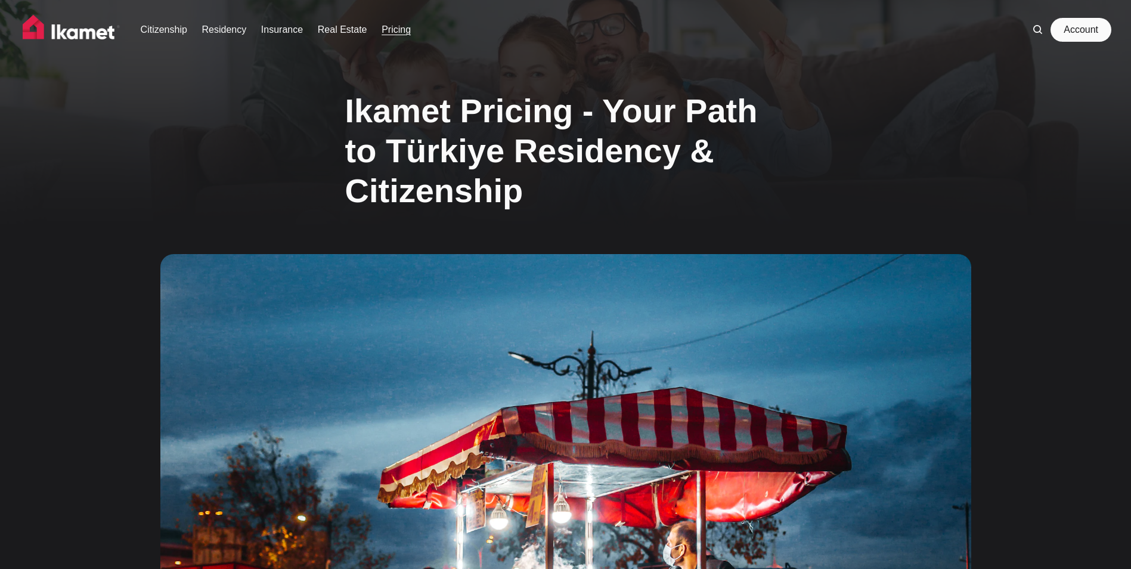
click at [1085, 30] on link "Account" at bounding box center [1081, 30] width 55 height 24
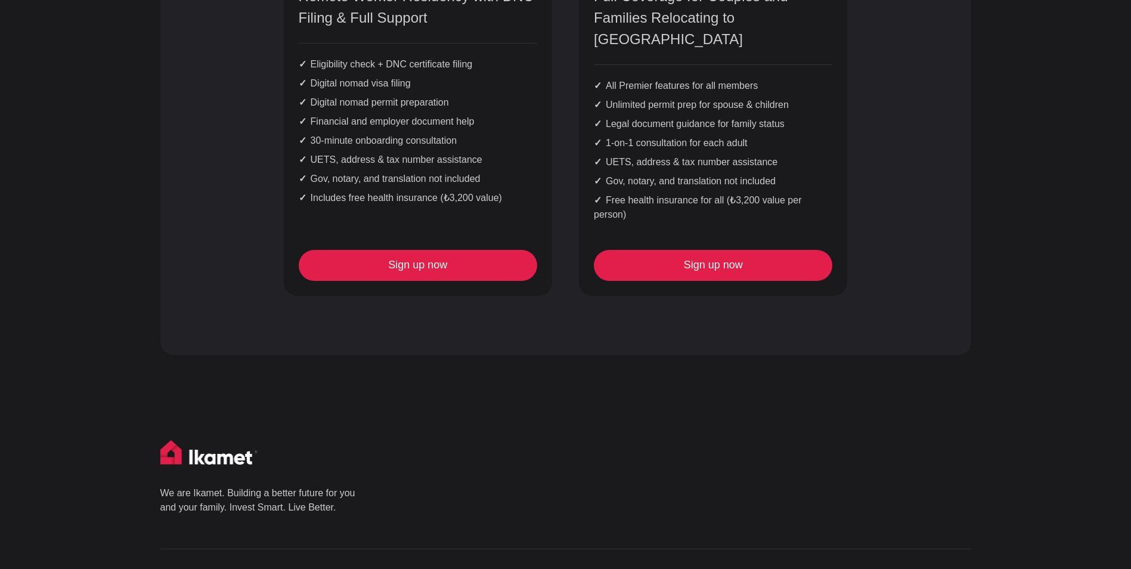
scroll to position [1372, 0]
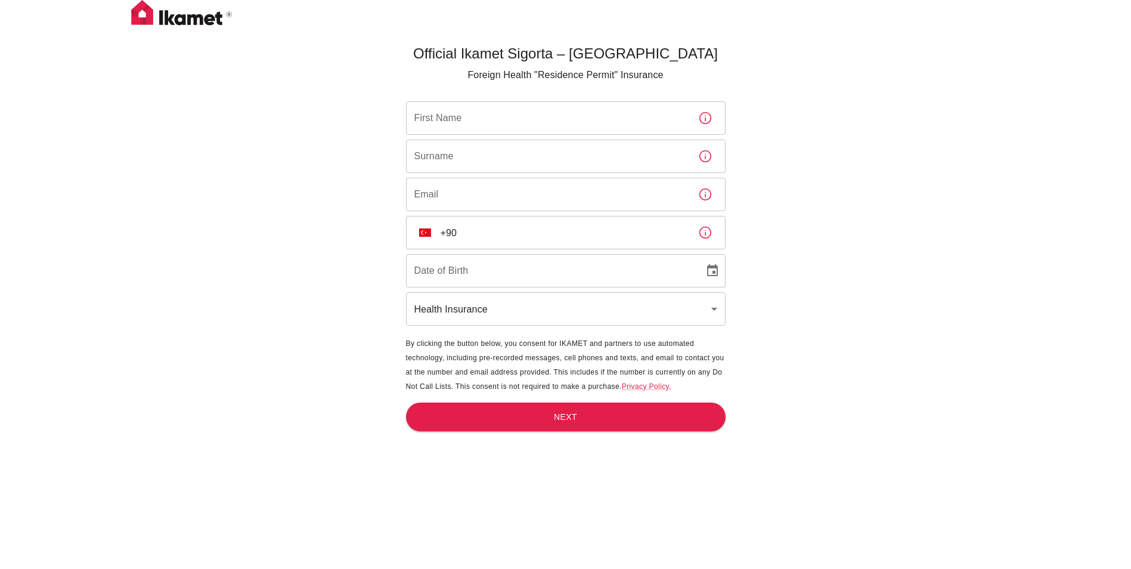
click at [472, 117] on input "First Name" at bounding box center [547, 117] width 283 height 33
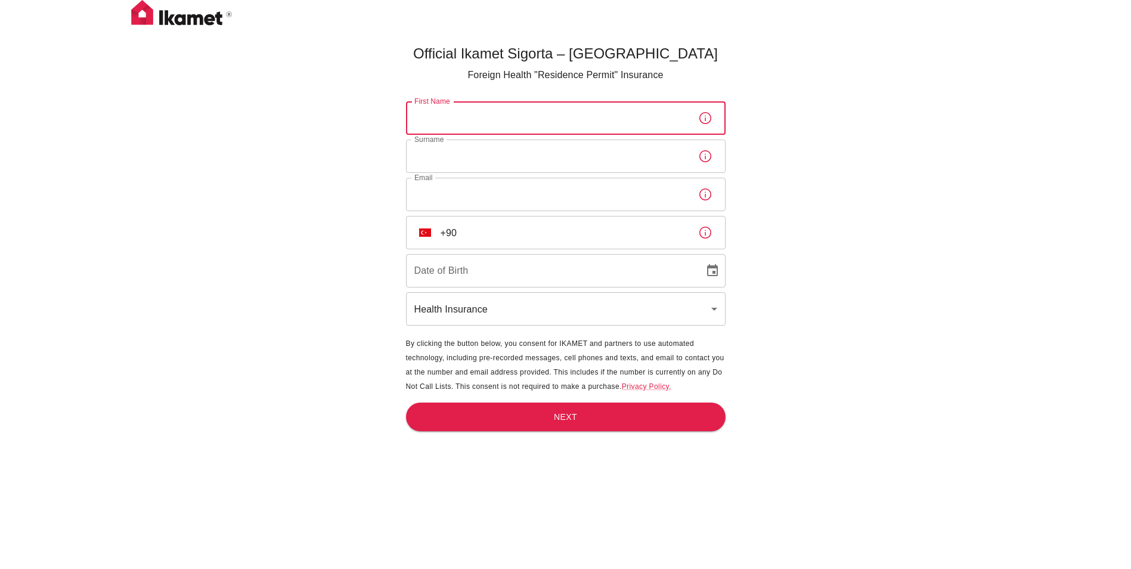
type input "Mathias Tim Sancho"
type input "Umlauf"
type input "post@uummii.de"
click at [447, 236] on input "+90" at bounding box center [565, 232] width 248 height 33
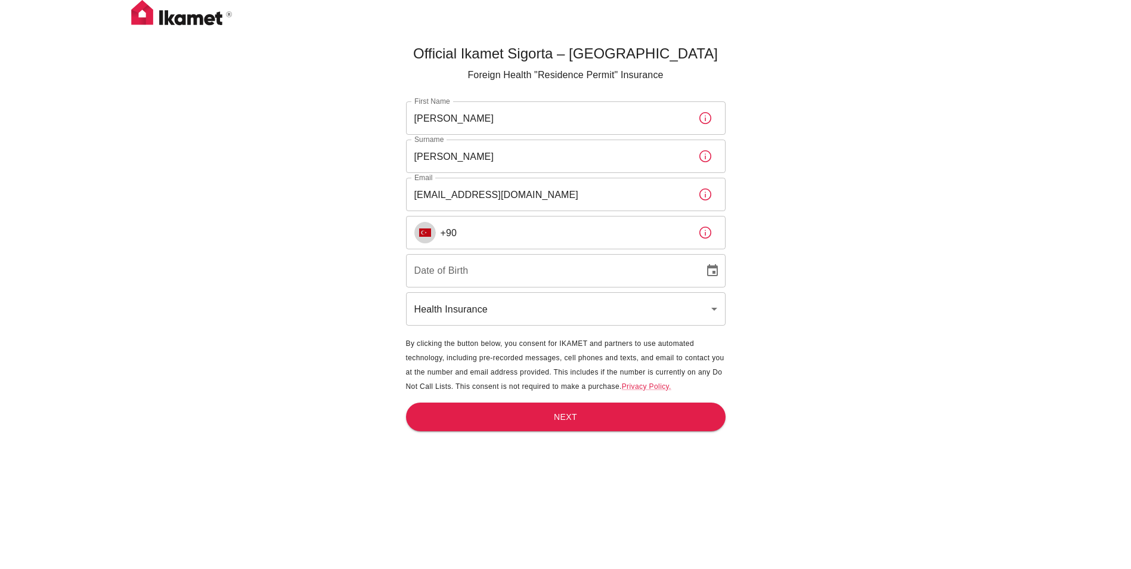
click at [429, 231] on img "Select country" at bounding box center [425, 232] width 12 height 8
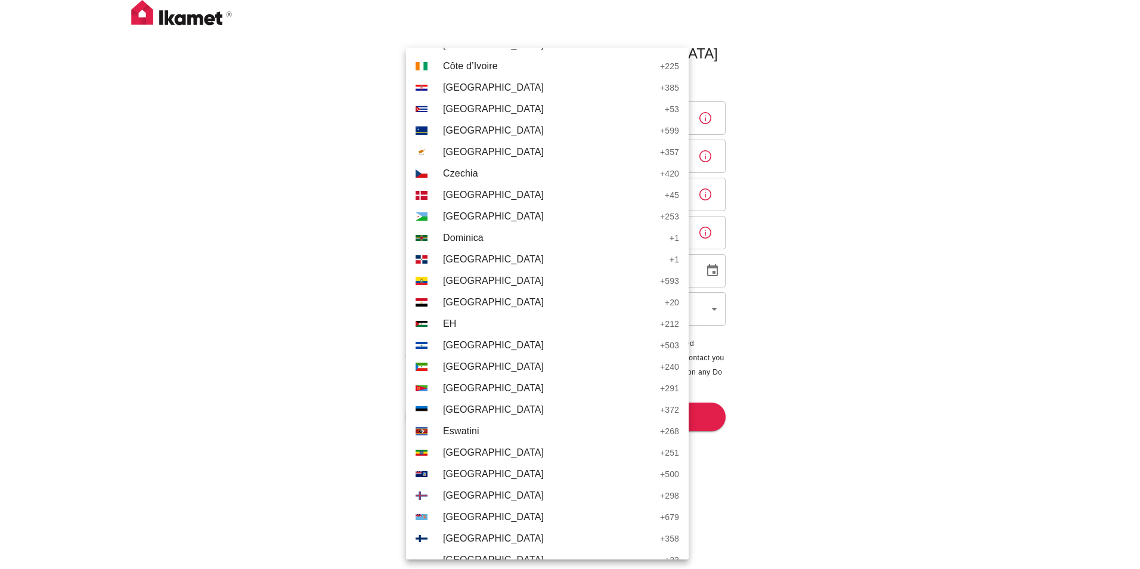
scroll to position [1240, 0]
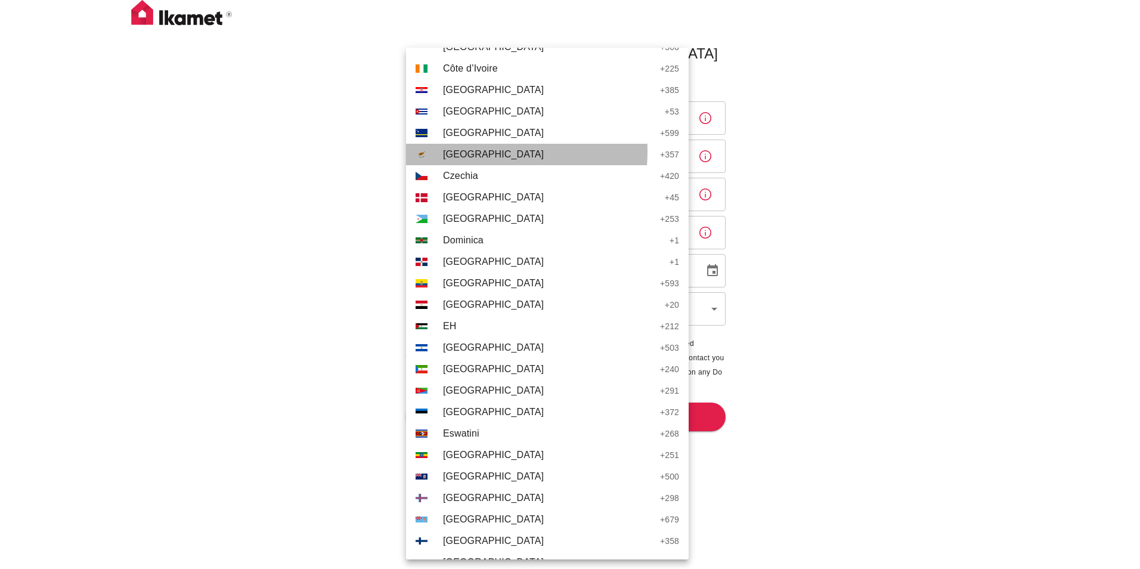
click at [464, 151] on span "Cyprus" at bounding box center [548, 154] width 211 height 14
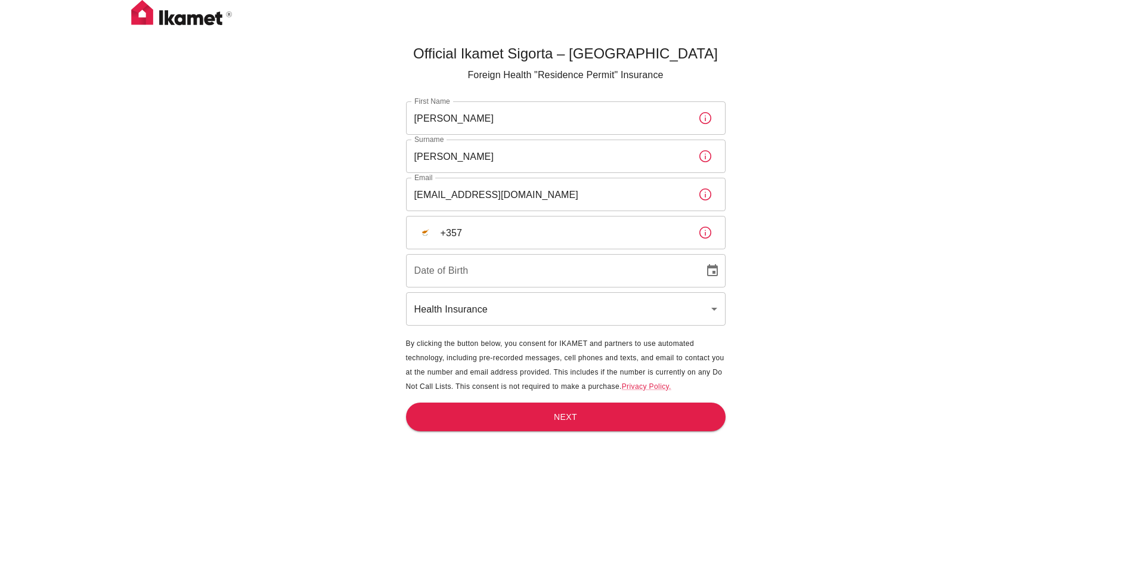
click at [512, 240] on input "+357" at bounding box center [565, 232] width 248 height 33
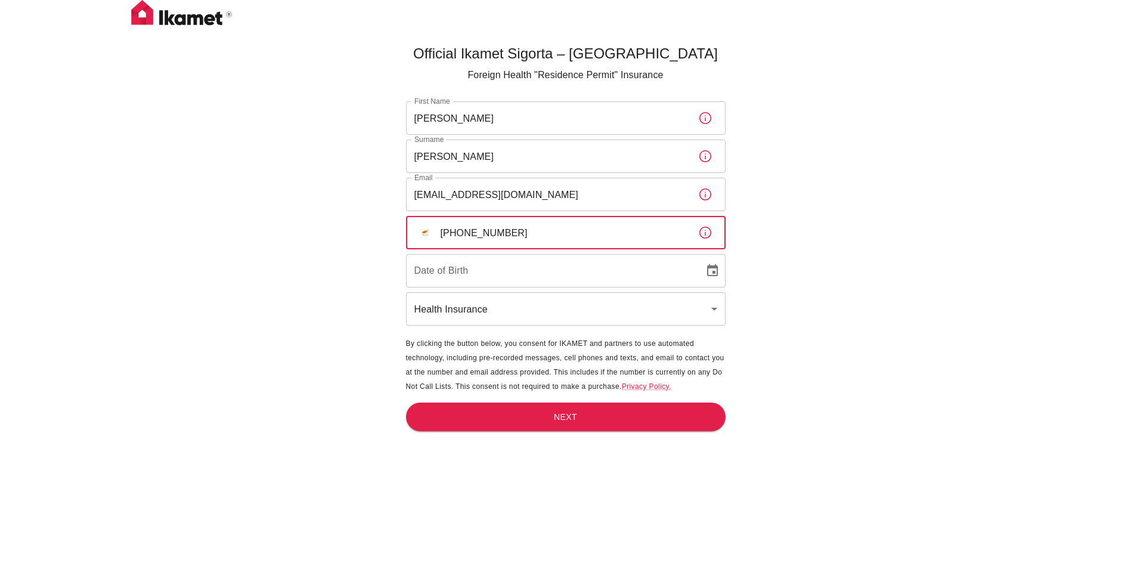
type input "+357 97 476425"
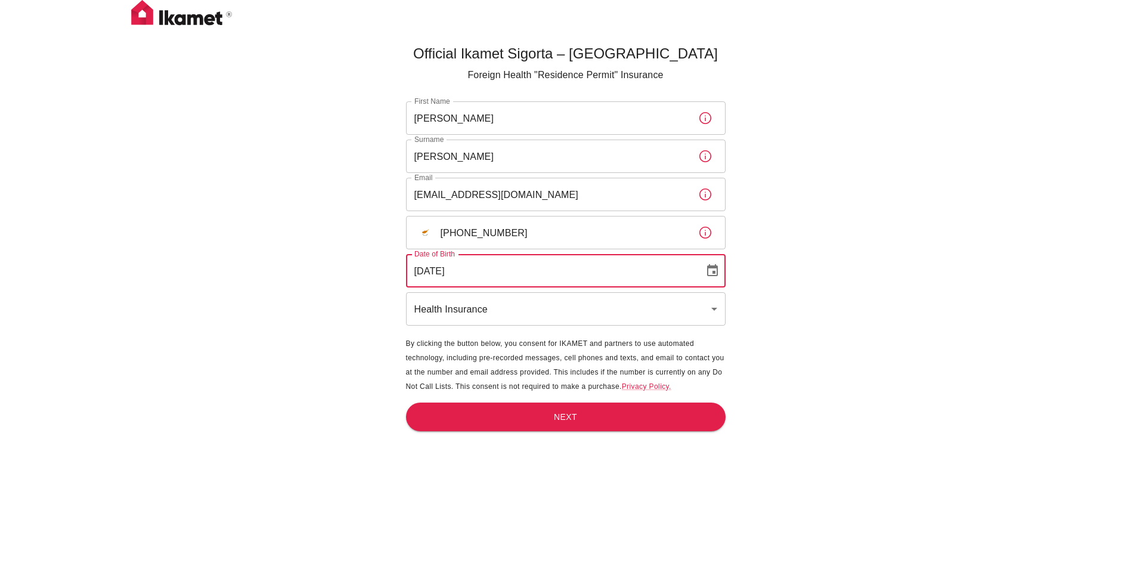
type input "29/09/1978"
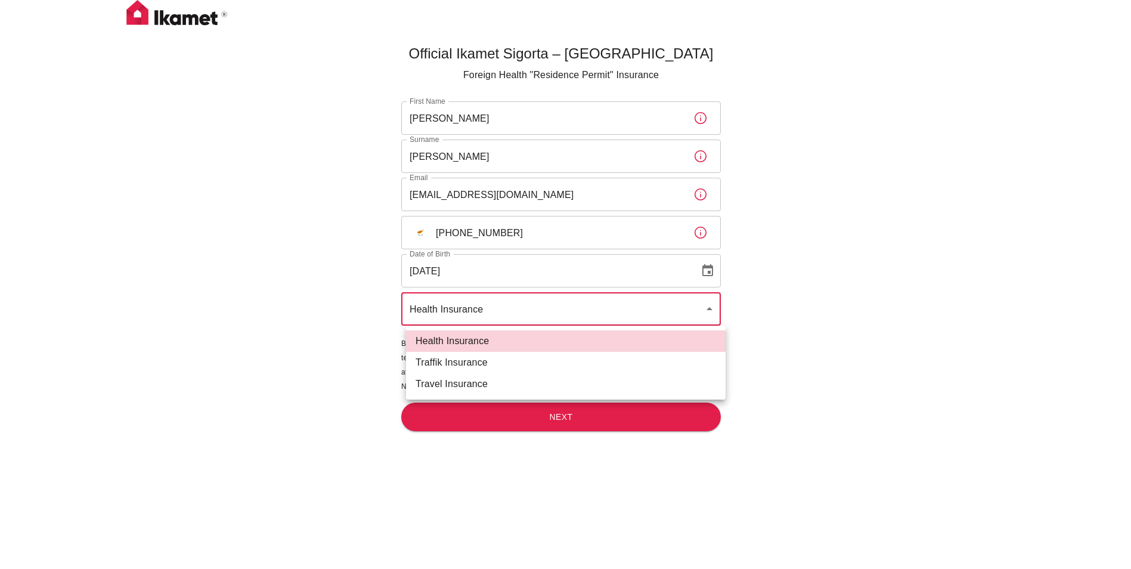
click at [460, 308] on body "Official Ikamet Sigorta – Turkey Foreign Health "Residence Permit" Insurance Fi…" at bounding box center [565, 304] width 1131 height 608
click at [463, 360] on li "Traffik Insurance" at bounding box center [566, 362] width 320 height 21
type input "traffik"
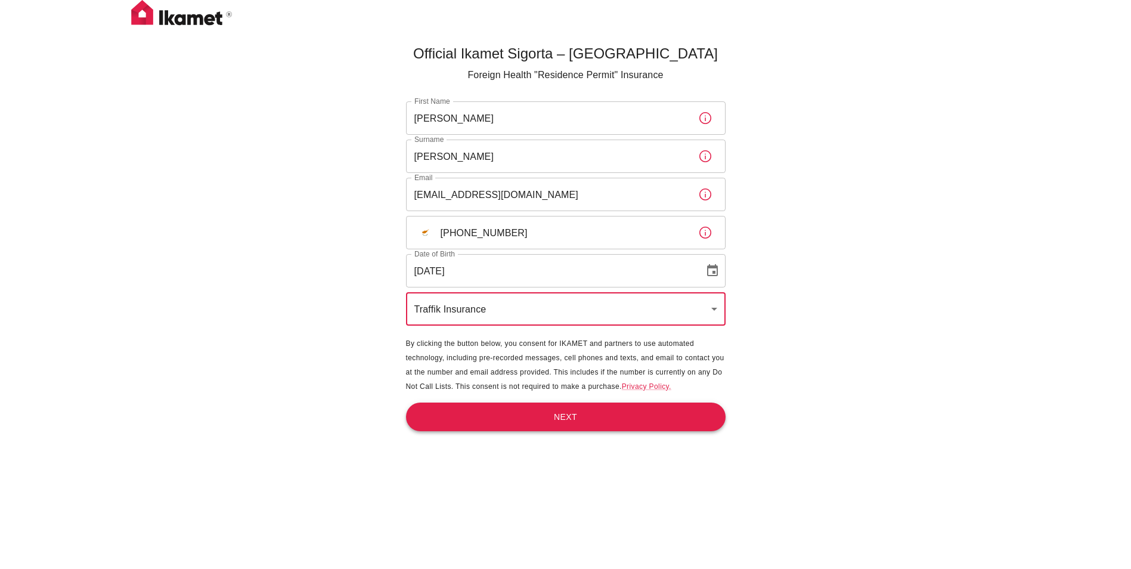
click at [509, 417] on button "Next" at bounding box center [566, 417] width 320 height 29
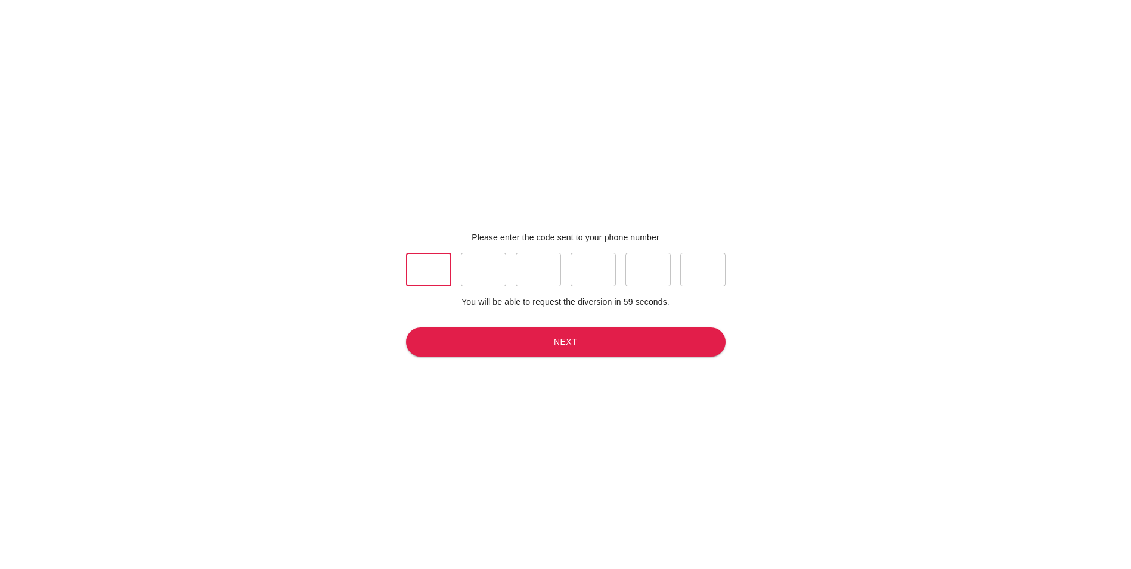
click at [423, 274] on input "text" at bounding box center [428, 269] width 45 height 33
type input "1"
type input "2"
type input "5"
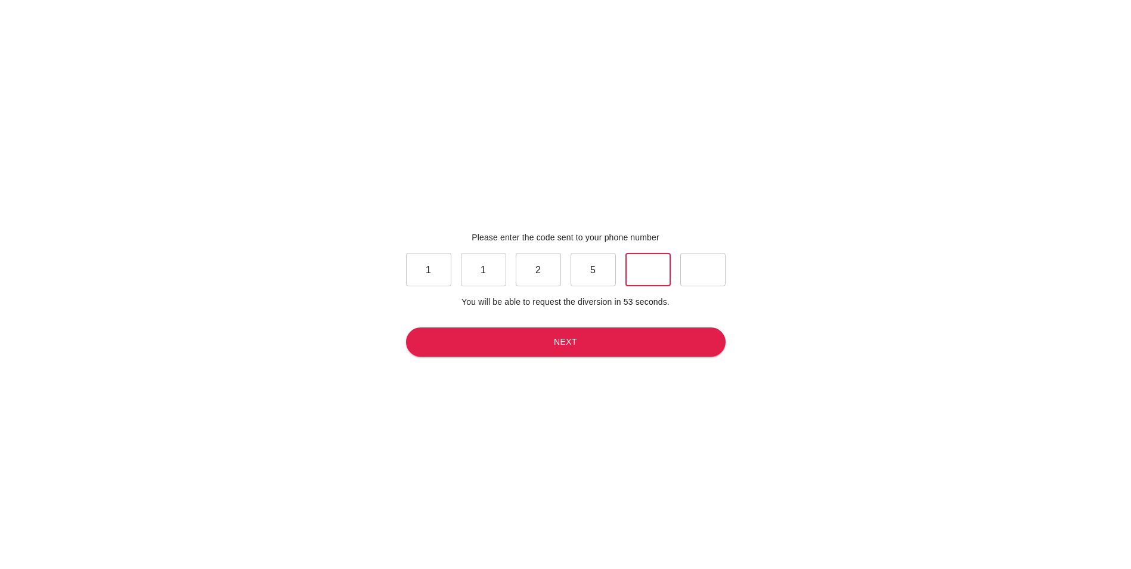
type input "3"
type input "2"
click at [568, 339] on button "Next" at bounding box center [566, 341] width 320 height 29
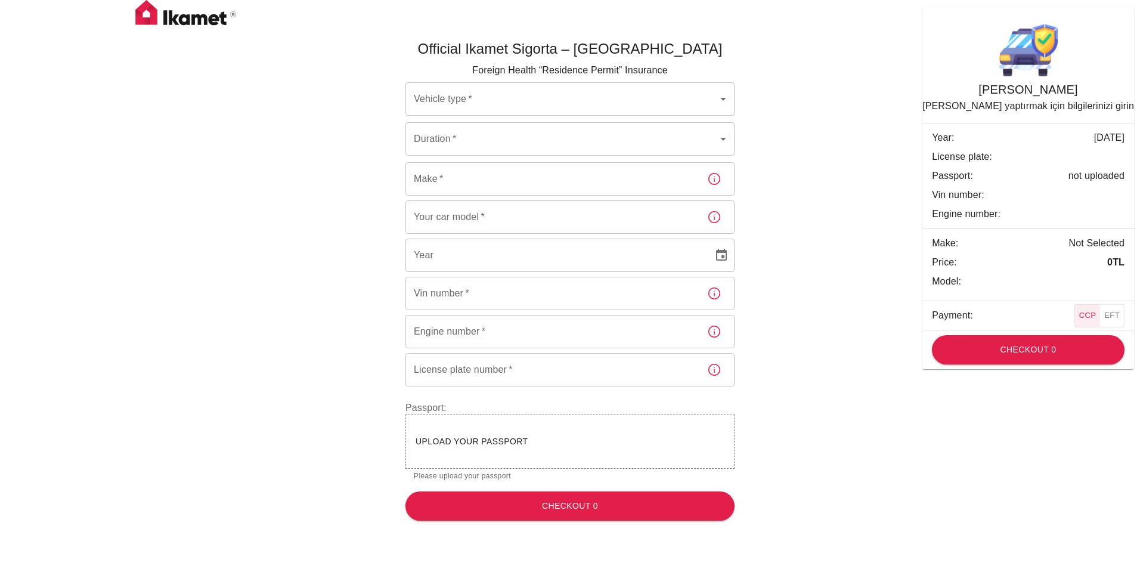
click at [459, 99] on body "Official Ikamet Sigorta – Turkey Foreign Health “Residence Permit” Insurance Ve…" at bounding box center [570, 265] width 1140 height 530
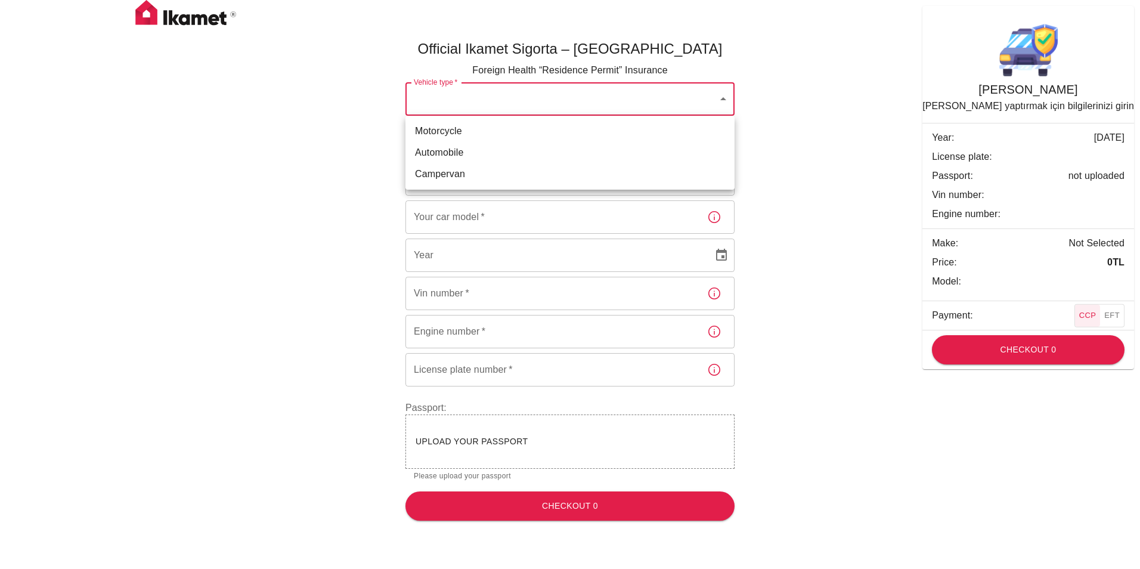
click at [457, 129] on li "Motorcycle" at bounding box center [570, 130] width 329 height 21
type input "69cdbbb1-f59c-4c38-828b-cb56f72aa049"
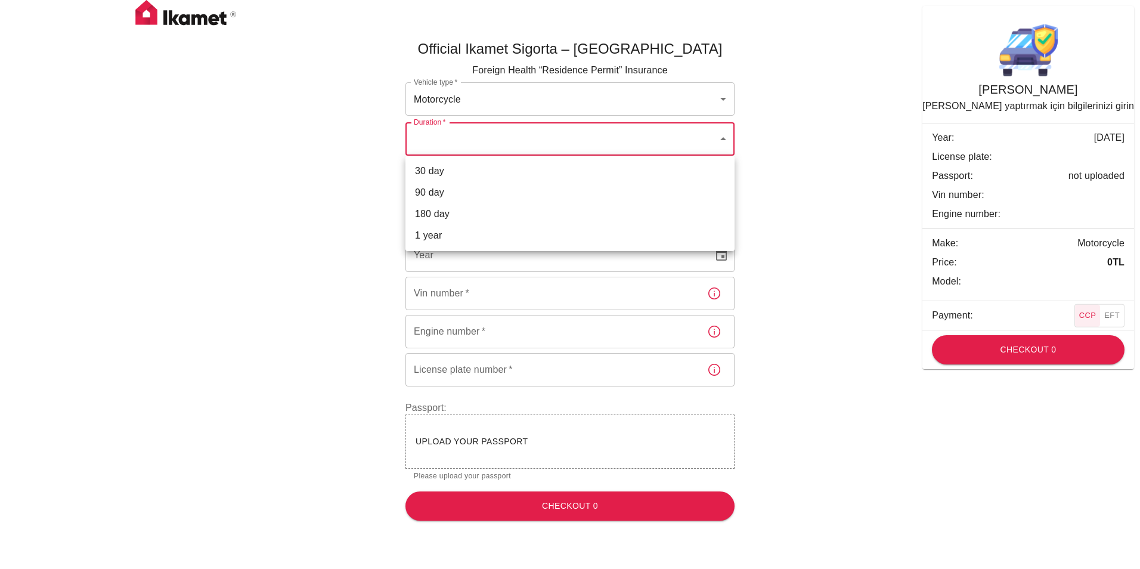
click at [457, 140] on body "Official Ikamet Sigorta – Turkey Foreign Health “Residence Permit” Insurance Ve…" at bounding box center [570, 265] width 1140 height 530
click at [445, 234] on li "1 year" at bounding box center [570, 235] width 329 height 21
type input "f7007367-1474-46e8-8752-33c2124c495a"
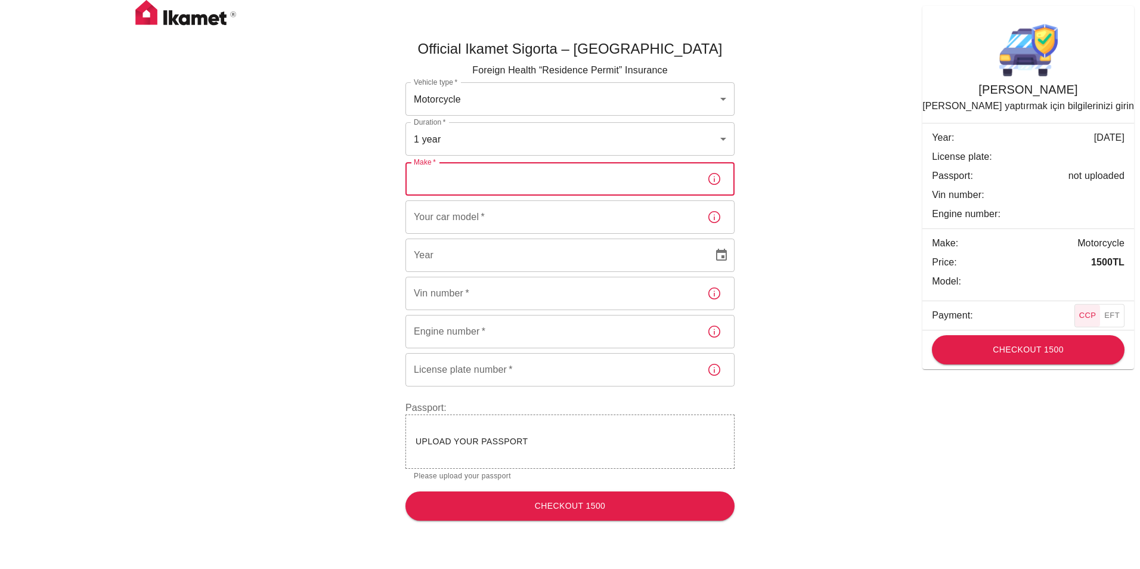
click at [446, 185] on input "Make   *" at bounding box center [552, 178] width 292 height 33
click at [482, 187] on input "Make   *" at bounding box center [552, 178] width 292 height 33
paste input "Ducati"
type input "Ducati"
click at [478, 219] on input "Your car model   *" at bounding box center [552, 216] width 292 height 33
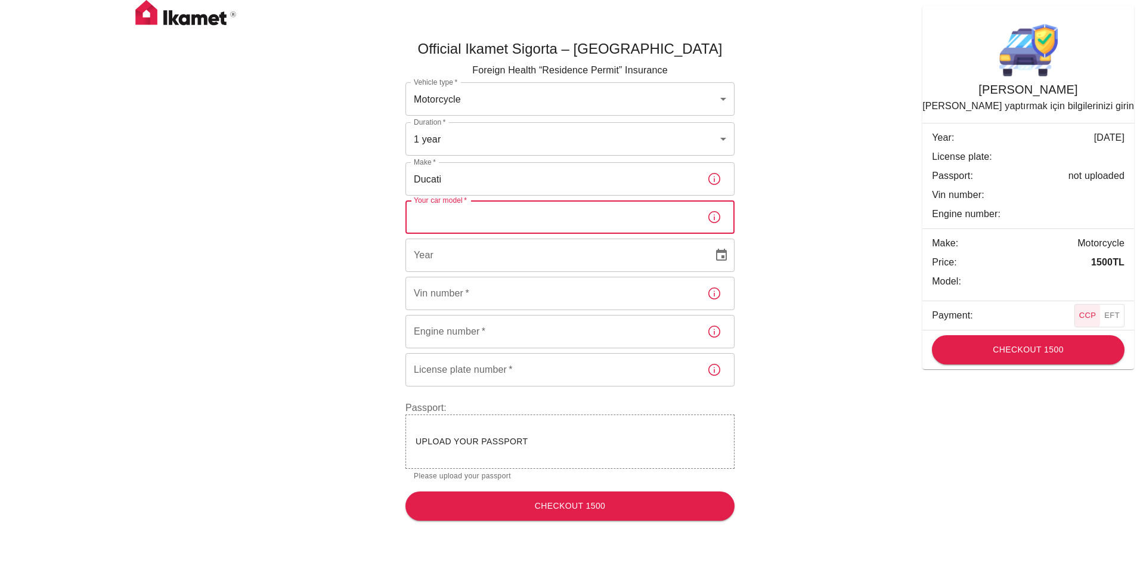
paste input "Hypermotard RVE 950"
type input "Hypermotard RVE 950"
click at [441, 258] on input "YYYY" at bounding box center [555, 255] width 299 height 33
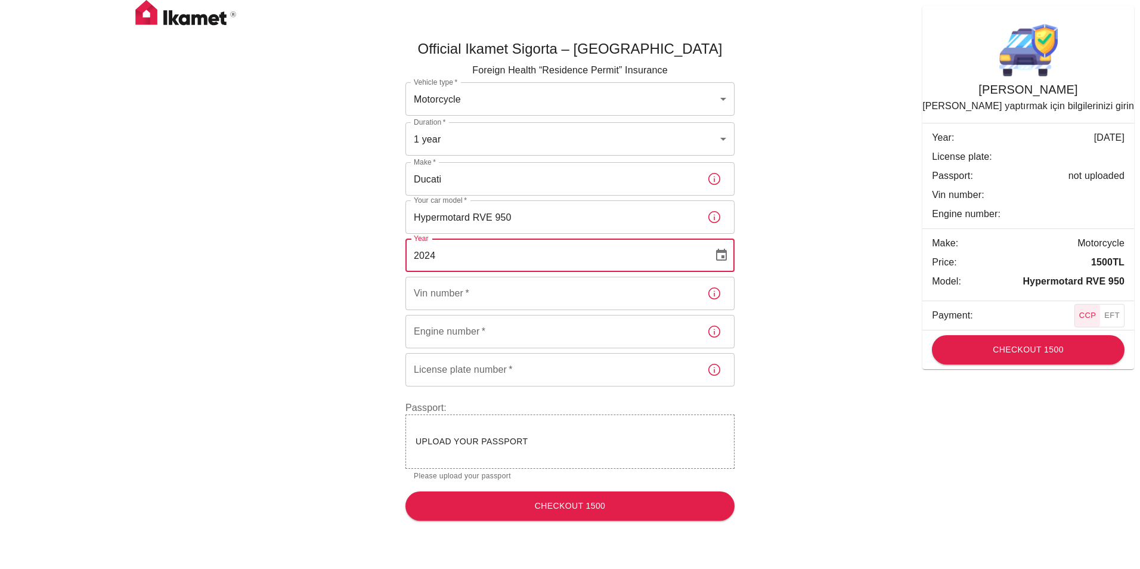
type input "2024"
click at [521, 306] on input "Vin number   *" at bounding box center [552, 293] width 292 height 33
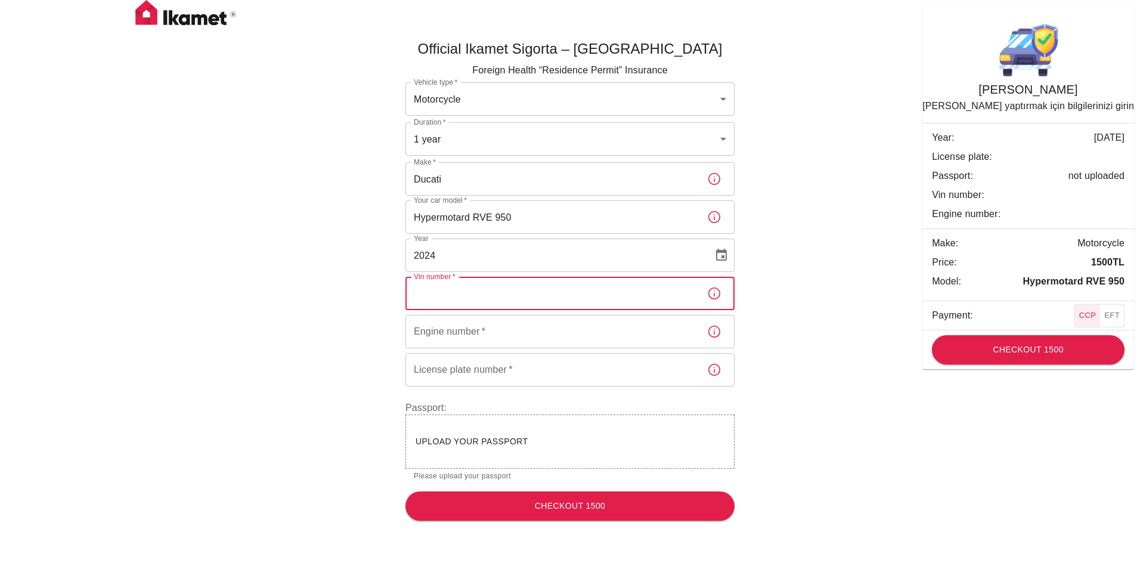
paste input "ZDM1B00AARB005822"
type input "ZDM1B00AARB005822"
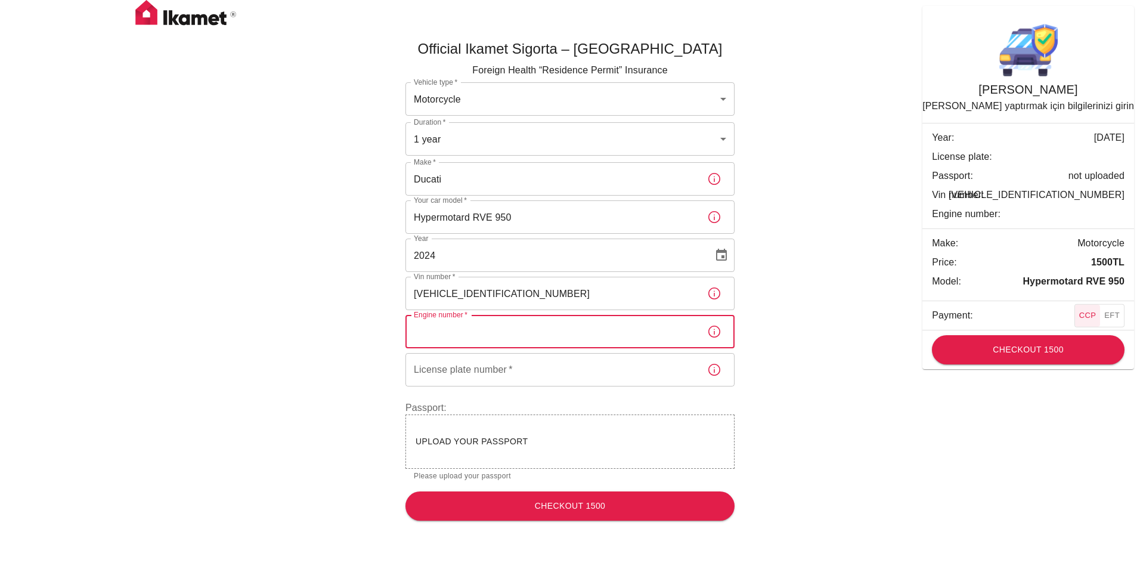
click at [510, 333] on input "Engine number   *" at bounding box center [552, 331] width 292 height 33
paste input "AEY00002X"
type input "AEY00002X"
click at [448, 373] on input "License plate number   *" at bounding box center [552, 369] width 292 height 33
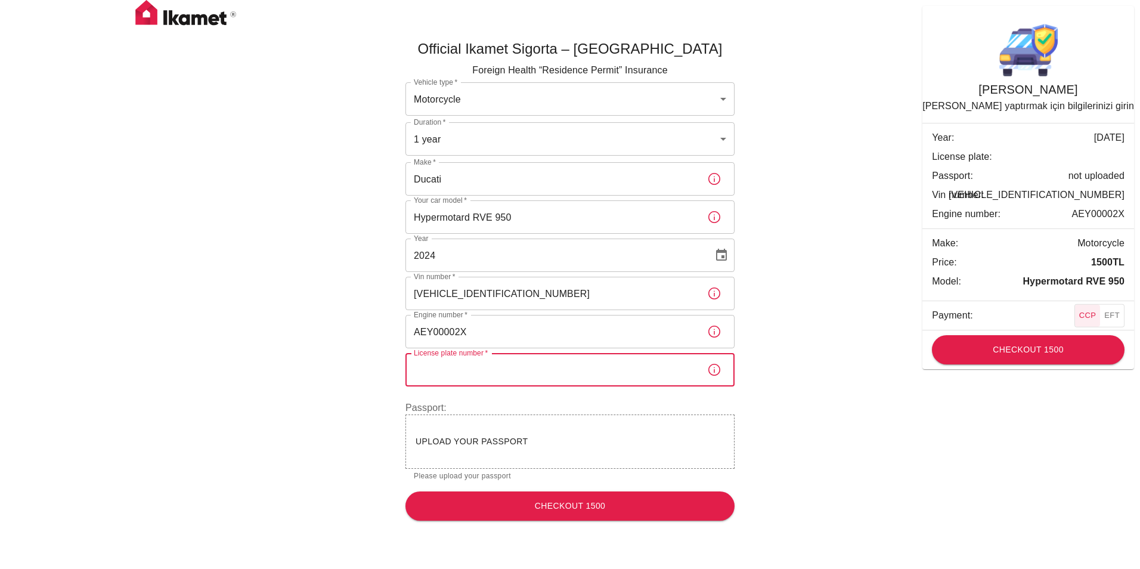
paste input "MZ-O253"
type input "MZ-O253"
click at [571, 508] on button "Checkout 1500" at bounding box center [570, 505] width 329 height 29
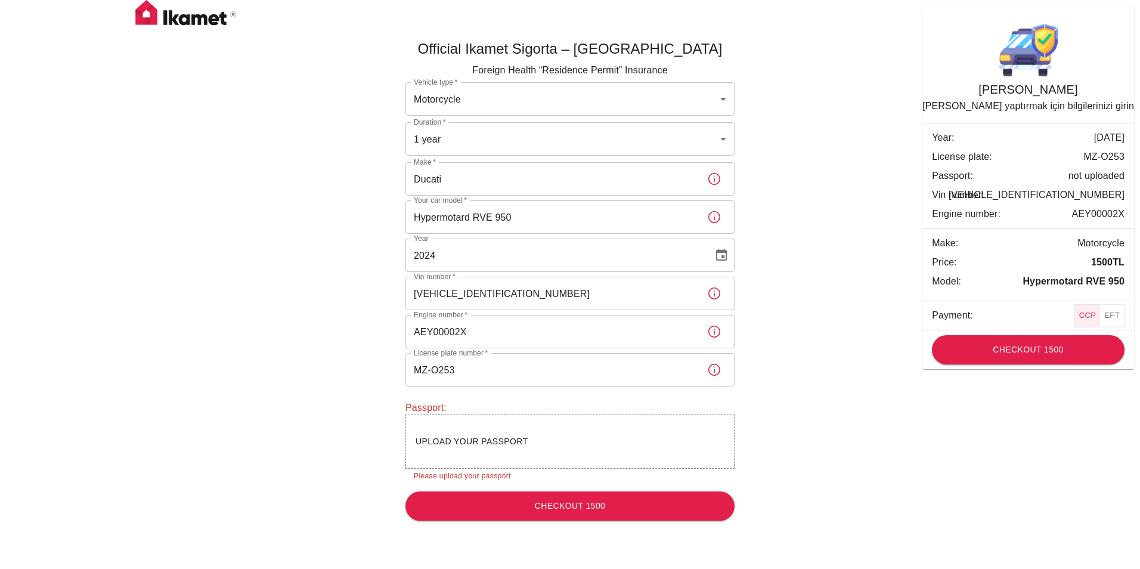
click at [506, 436] on div "Upload your passport" at bounding box center [570, 441] width 309 height 15
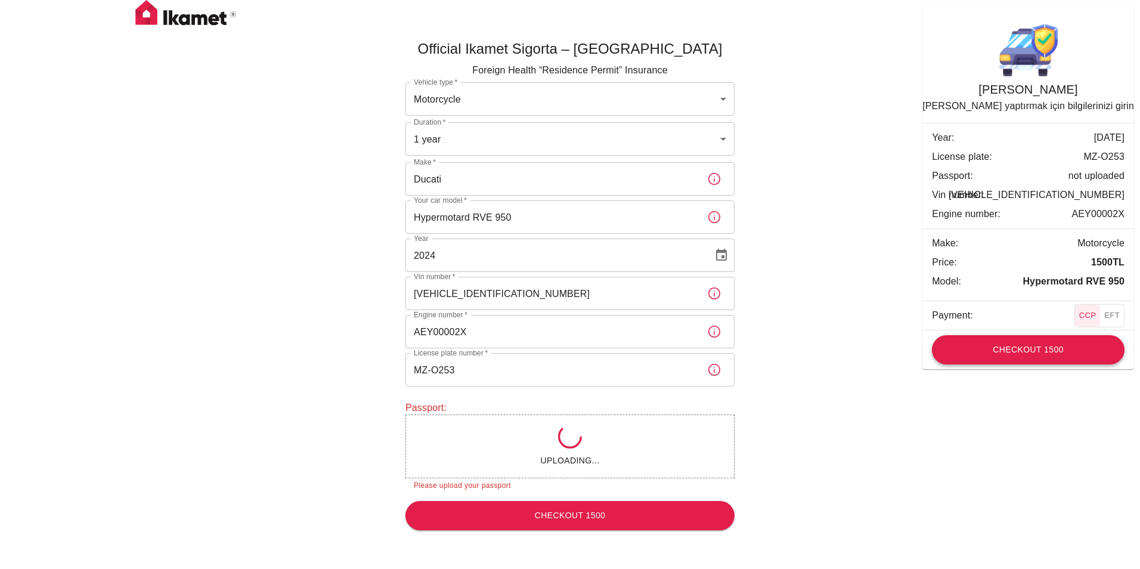
click at [1040, 349] on button "Checkout 1500" at bounding box center [1028, 349] width 193 height 29
click at [625, 455] on div "Uploading..." at bounding box center [570, 446] width 329 height 64
click at [570, 445] on icon at bounding box center [570, 437] width 24 height 24
click at [572, 518] on button "Checkout 1500" at bounding box center [570, 515] width 329 height 29
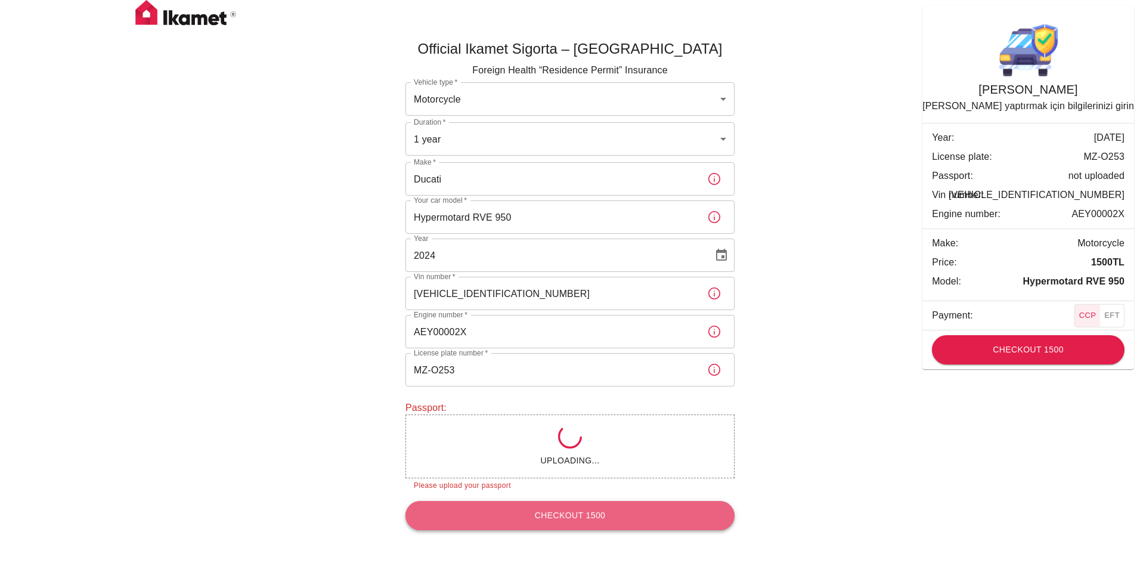
click at [573, 518] on button "Checkout 1500" at bounding box center [570, 515] width 329 height 29
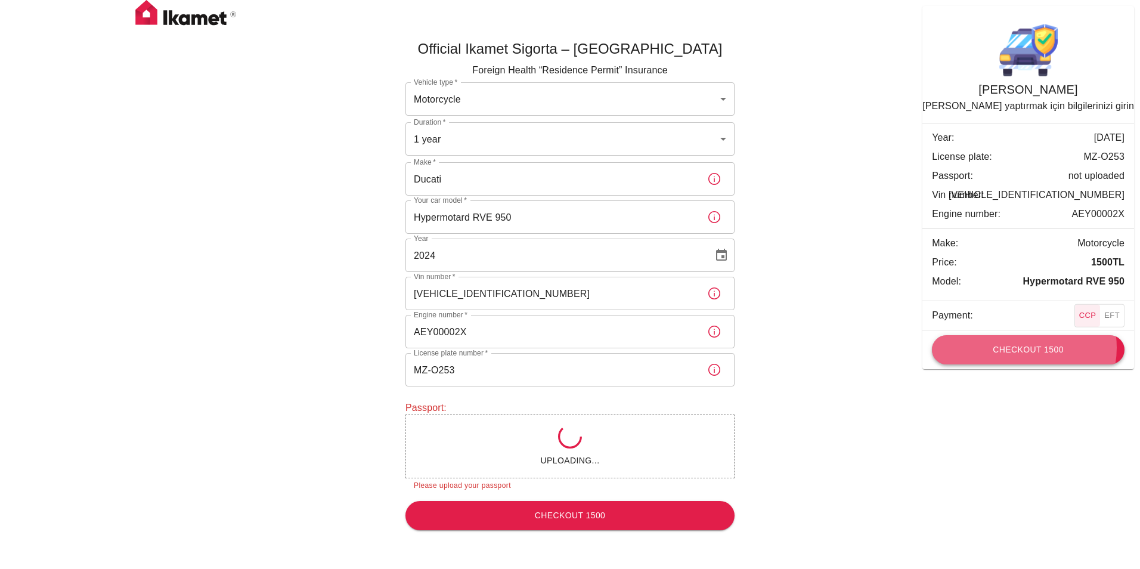
click at [1037, 348] on button "Checkout 1500" at bounding box center [1028, 349] width 193 height 29
click at [1037, 347] on button "Checkout 1500" at bounding box center [1028, 349] width 193 height 29
click at [1109, 313] on button "EFT" at bounding box center [1112, 316] width 24 height 22
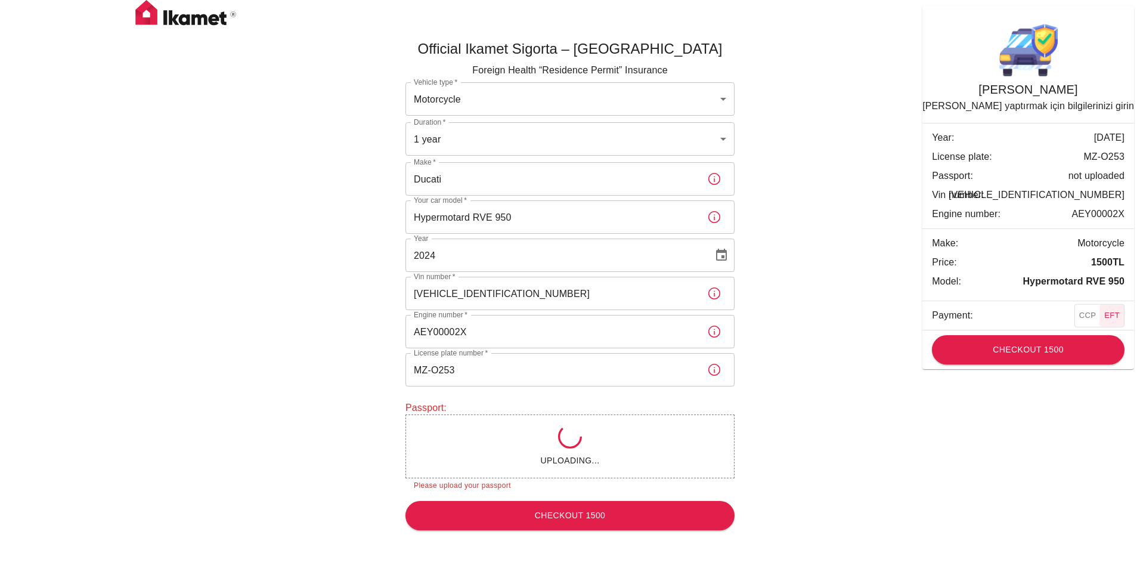
click at [1089, 313] on button "CCP" at bounding box center [1088, 316] width 26 height 22
click at [1046, 348] on button "Checkout 1500" at bounding box center [1028, 349] width 193 height 29
click at [1122, 315] on button "EFT" at bounding box center [1112, 316] width 24 height 22
click at [1059, 348] on button "Checkout 1500" at bounding box center [1028, 349] width 193 height 29
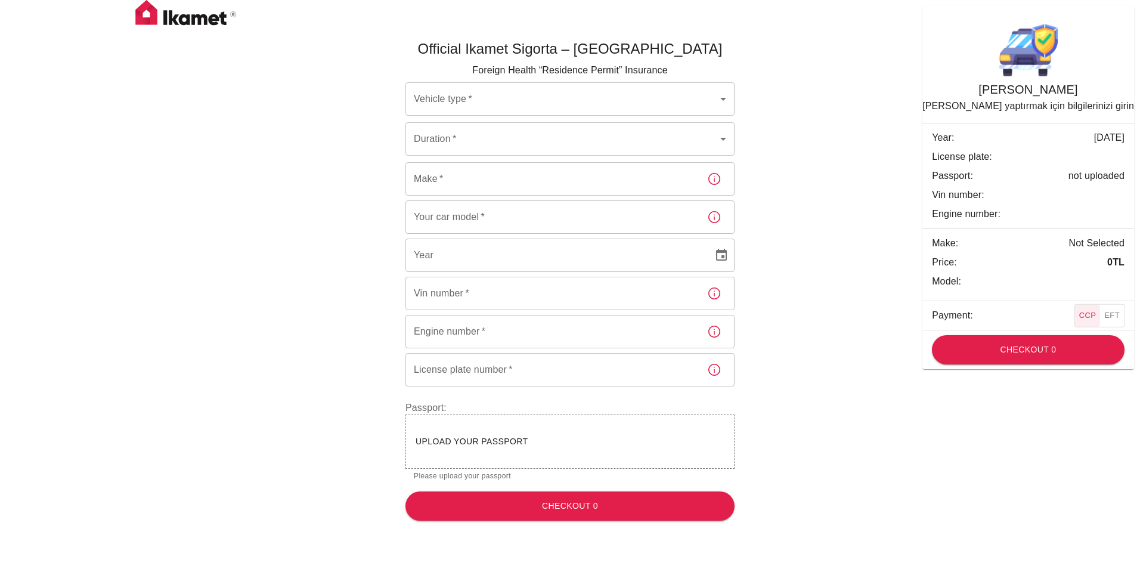
click at [495, 443] on span "Upload your passport" at bounding box center [472, 442] width 113 height 10
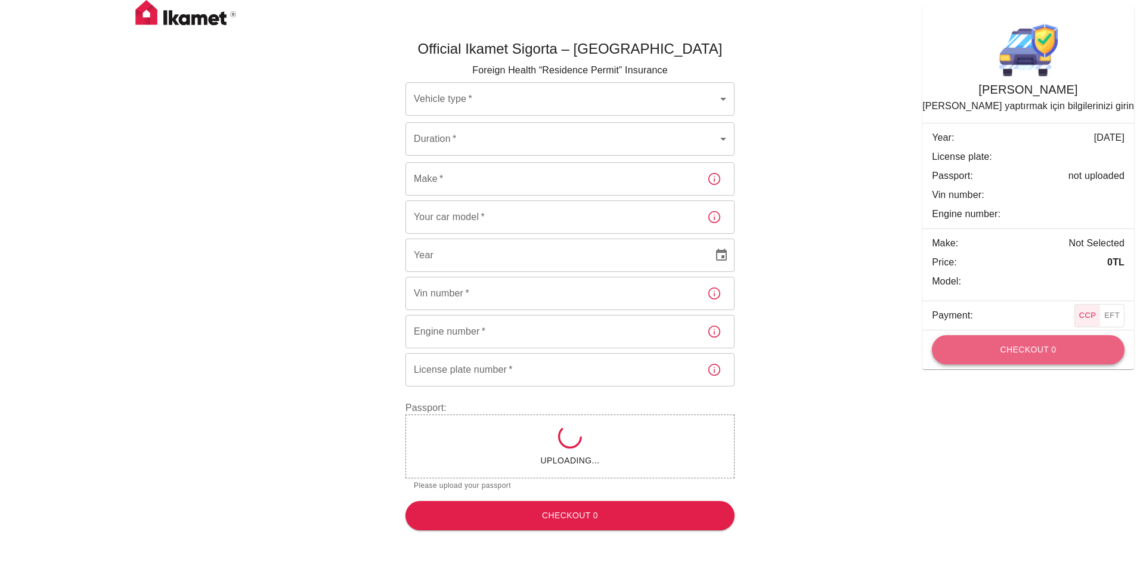
click at [1046, 341] on button "Checkout 0" at bounding box center [1028, 349] width 193 height 29
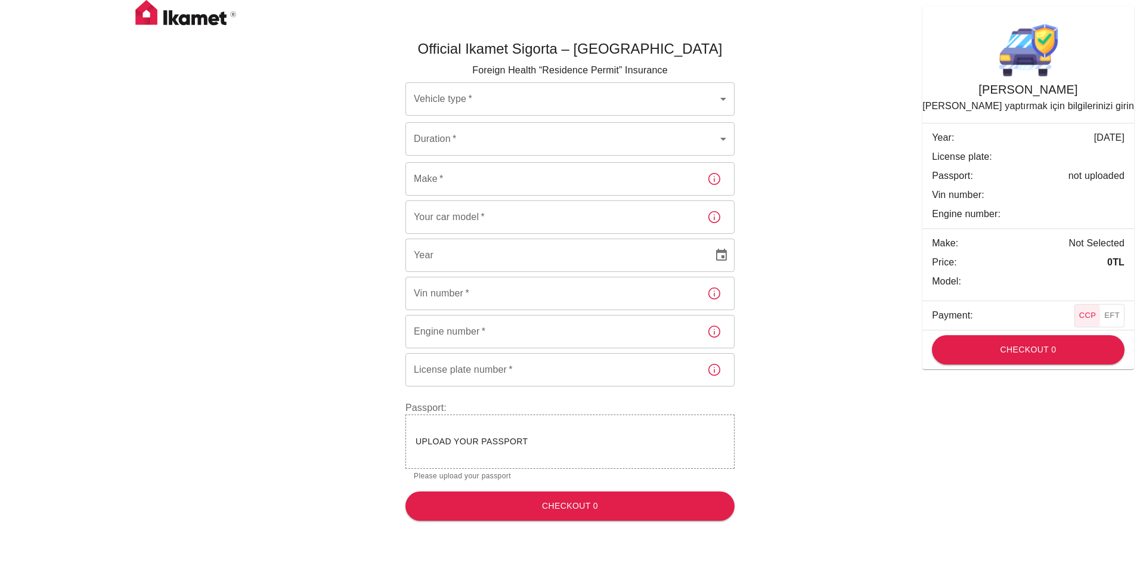
click at [888, 179] on div "Official Ikamet Sigorta – [DEMOGRAPHIC_DATA] Foreign Health “Residence Permit” …" at bounding box center [570, 275] width 716 height 510
click at [462, 369] on input "License plate number   *" at bounding box center [552, 369] width 292 height 33
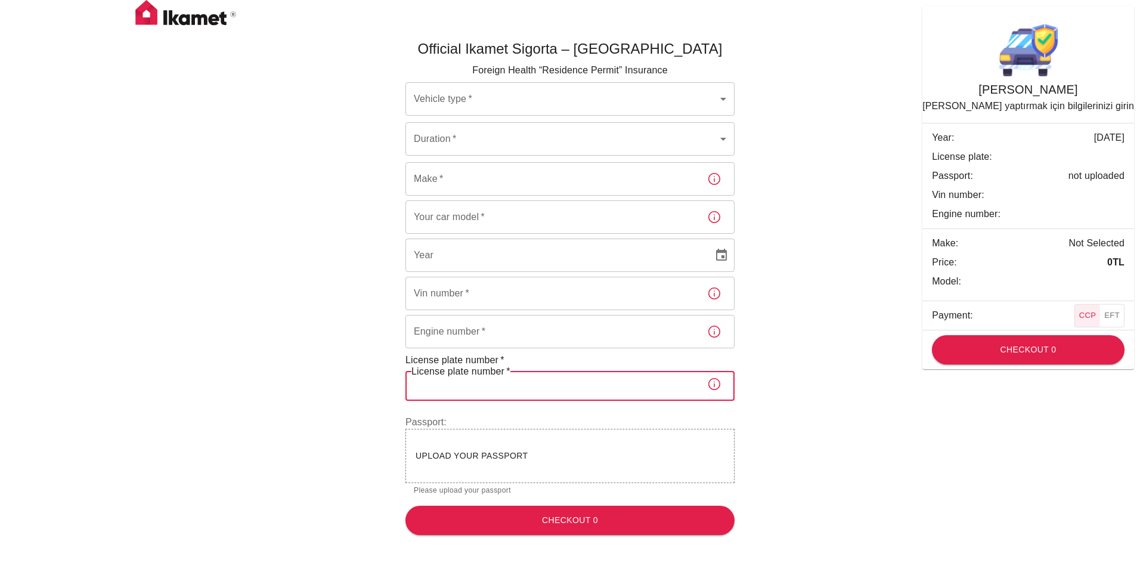
click at [462, 369] on input "License plate number   *" at bounding box center [552, 383] width 292 height 33
click at [454, 338] on input "Engine number   *" at bounding box center [552, 331] width 292 height 33
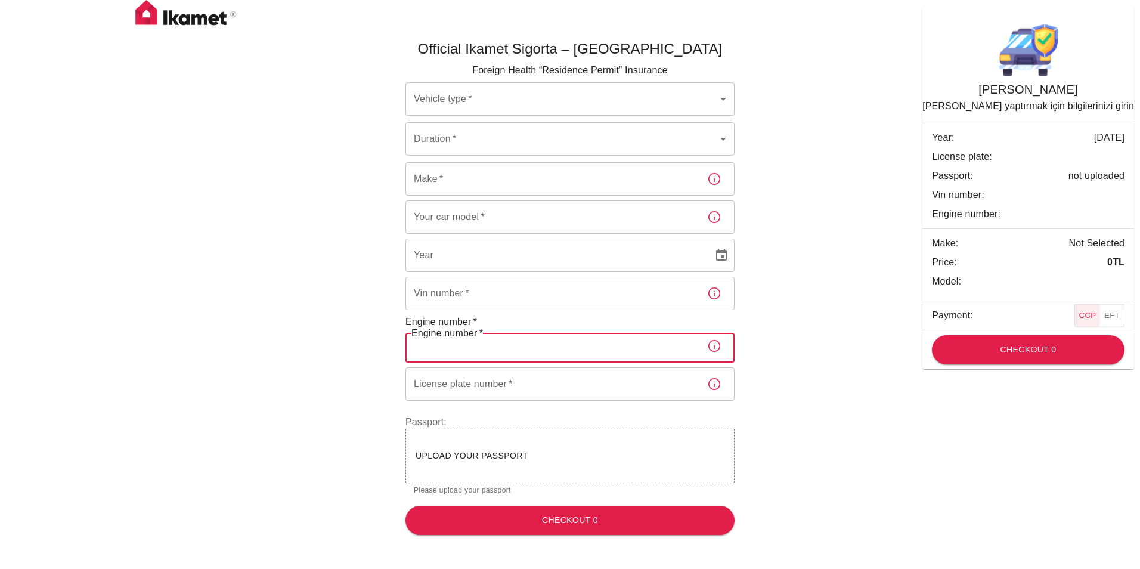
click at [454, 336] on input "Engine number   *" at bounding box center [552, 345] width 292 height 33
click at [448, 300] on input "Vin number   *" at bounding box center [552, 293] width 292 height 33
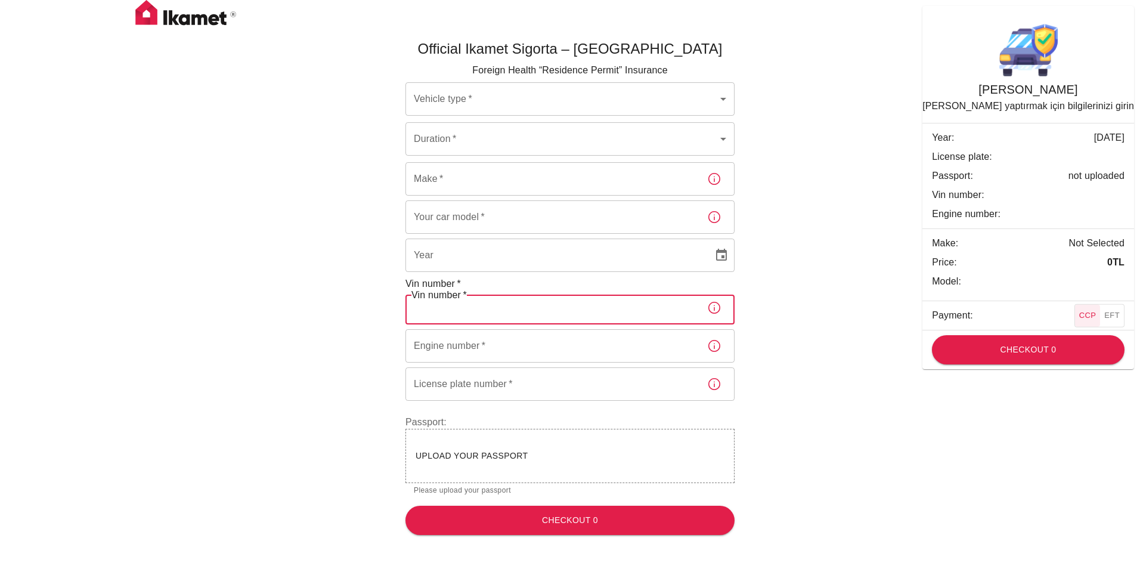
click at [448, 299] on input "Vin number   *" at bounding box center [552, 307] width 292 height 33
type input "YYYY"
click at [441, 257] on input "YYYY" at bounding box center [555, 255] width 299 height 33
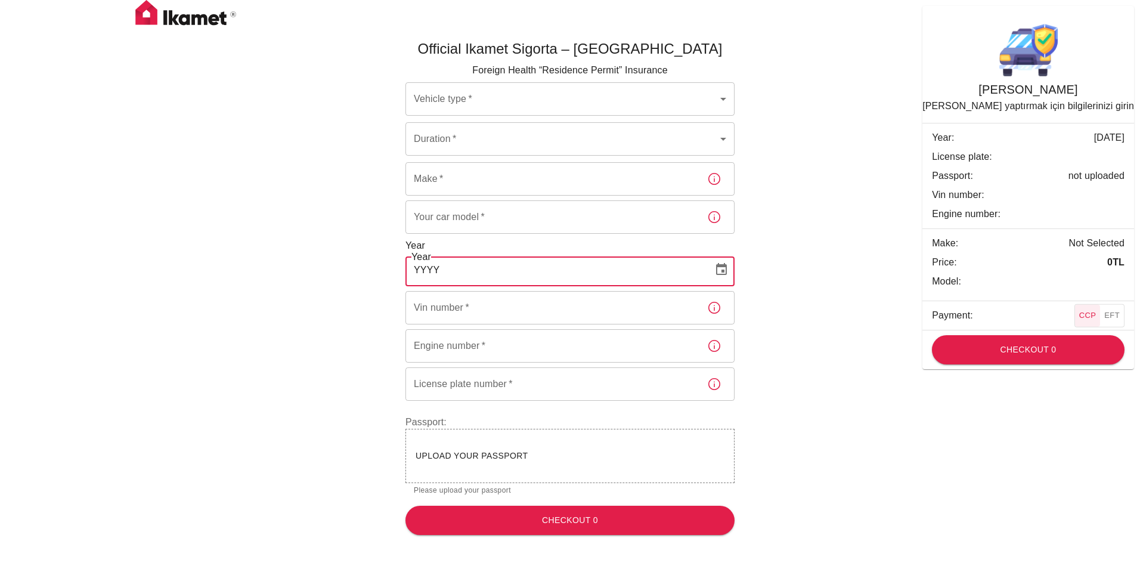
click at [441, 257] on input "YYYY" at bounding box center [555, 269] width 299 height 33
click at [524, 98] on body "Official Ikamet Sigorta – Turkey Foreign Health “Residence Permit” Insurance Ve…" at bounding box center [570, 272] width 1140 height 545
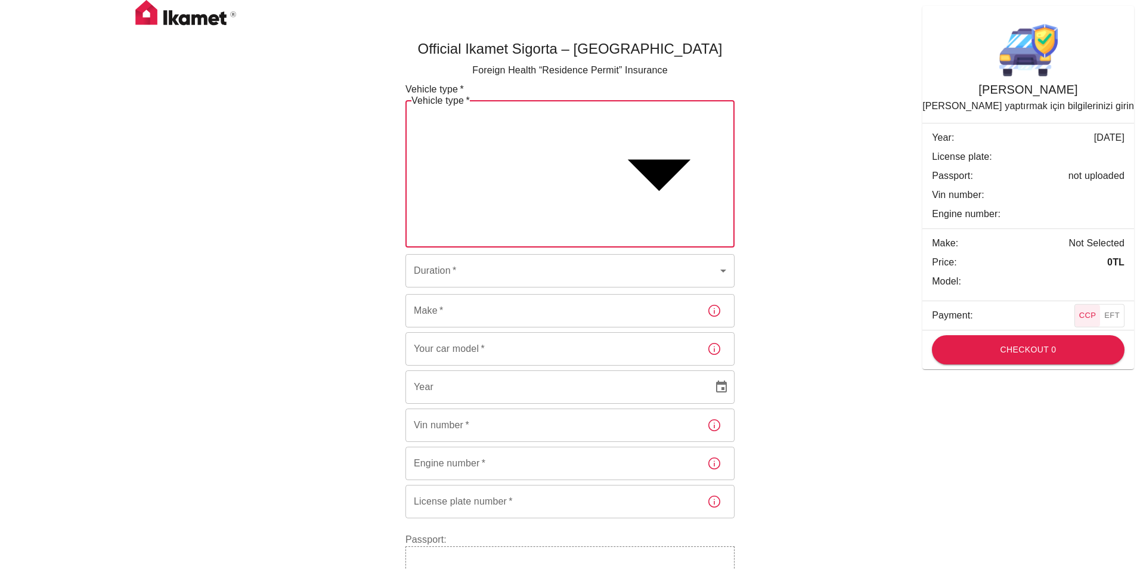
click at [720, 97] on body "Official Ikamet Sigorta – Turkey Foreign Health “Residence Permit” Insurance Ve…" at bounding box center [570, 331] width 1140 height 662
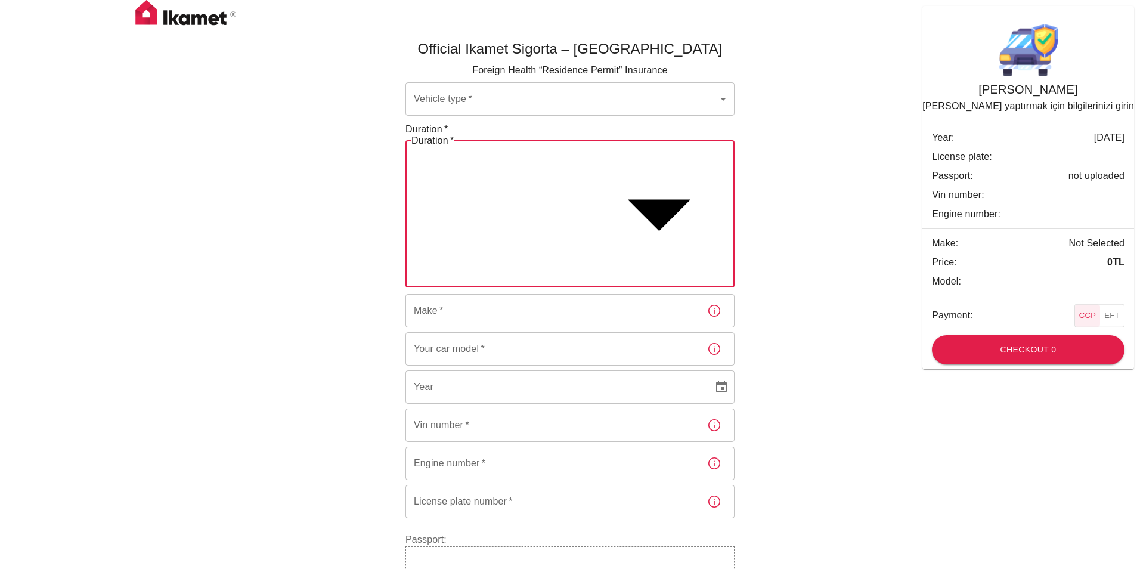
click at [537, 148] on body "Official Ikamet Sigorta – Turkey Foreign Health “Residence Permit” Insurance Ve…" at bounding box center [570, 331] width 1140 height 662
click at [725, 139] on body "Official Ikamet Sigorta – Turkey Foreign Health “Residence Permit” Insurance Ve…" at bounding box center [570, 331] width 1140 height 662
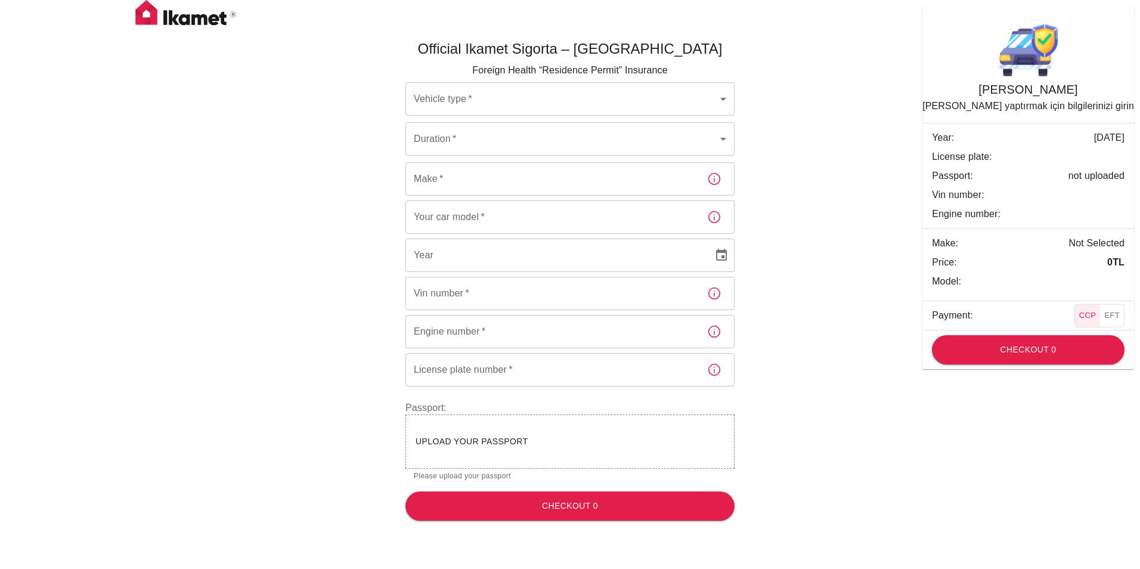
click at [479, 102] on body "Official Ikamet Sigorta – [DEMOGRAPHIC_DATA] Foreign Health “Residence Permit” …" at bounding box center [570, 265] width 1140 height 530
